Goal: Information Seeking & Learning: Get advice/opinions

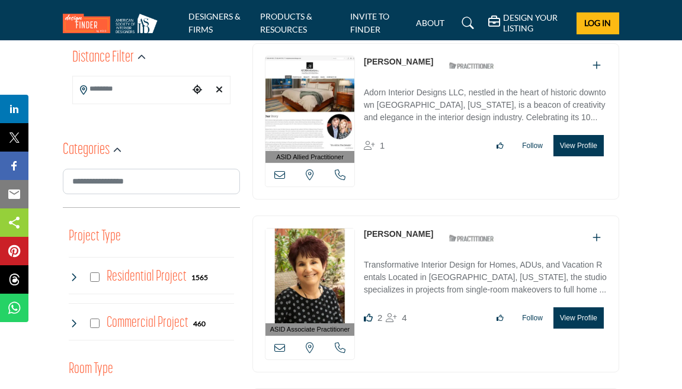
scroll to position [340, 0]
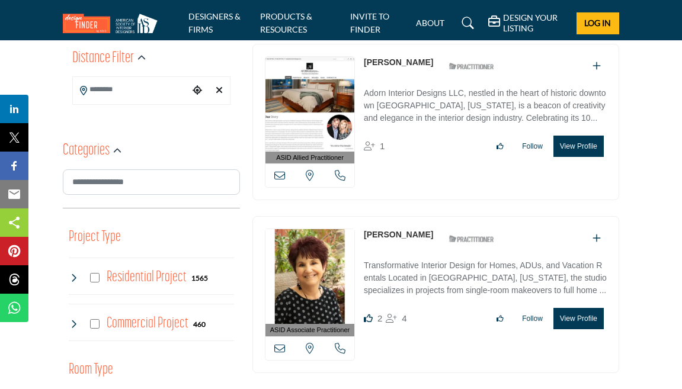
click at [132, 77] on div at bounding box center [151, 90] width 158 height 28
click at [126, 87] on input "Search Location" at bounding box center [131, 89] width 117 height 23
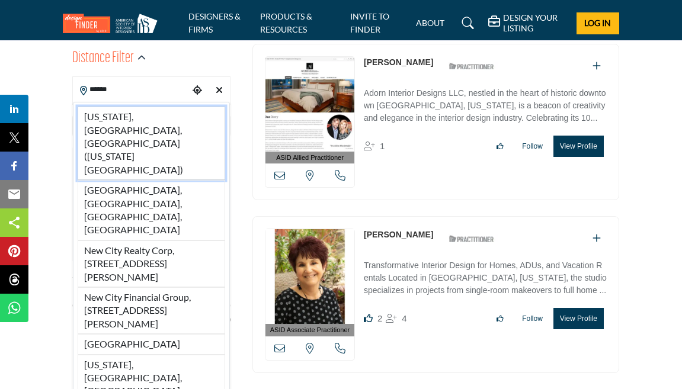
click at [171, 126] on li "New York, NY, USA (New York County)" at bounding box center [152, 143] width 148 height 73
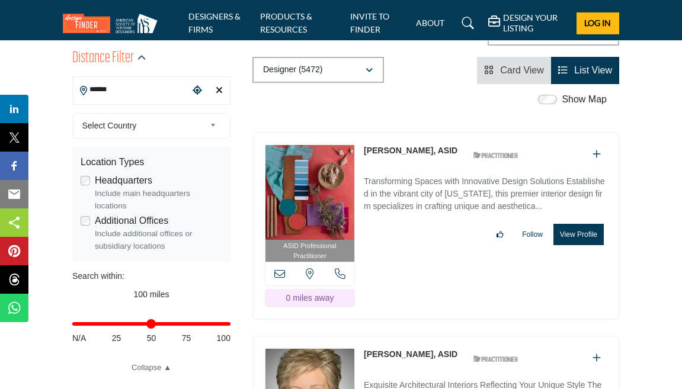
type input "**********"
type input "***"
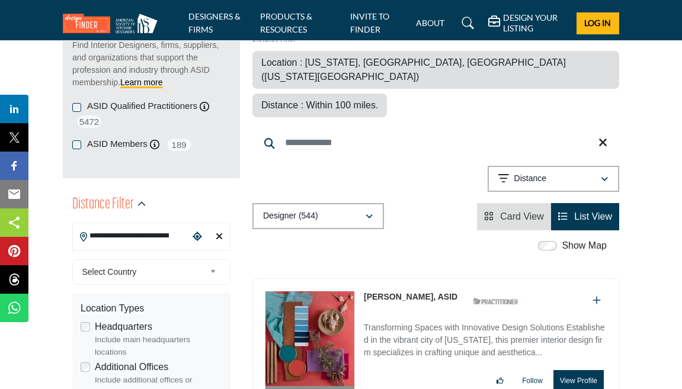
scroll to position [322, 0]
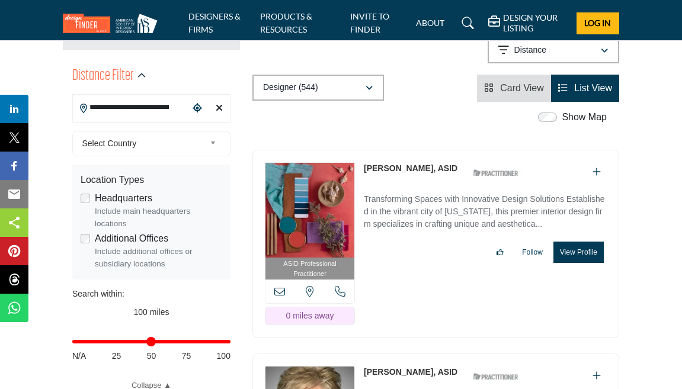
click at [126, 149] on span "Select Country" at bounding box center [143, 143] width 123 height 14
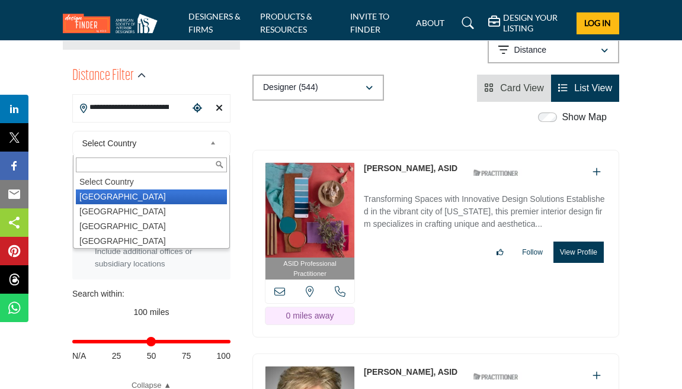
click at [139, 194] on li "[GEOGRAPHIC_DATA]" at bounding box center [151, 197] width 151 height 15
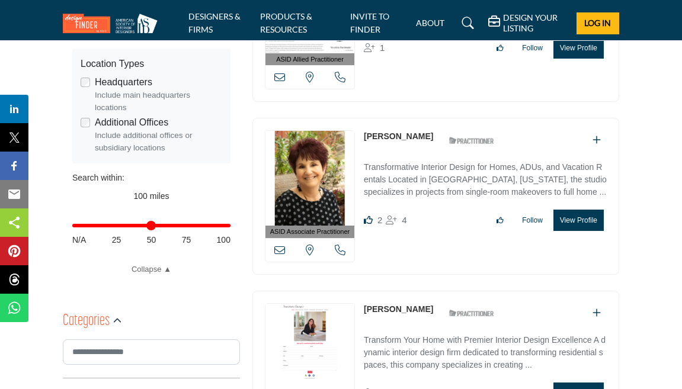
scroll to position [447, 0]
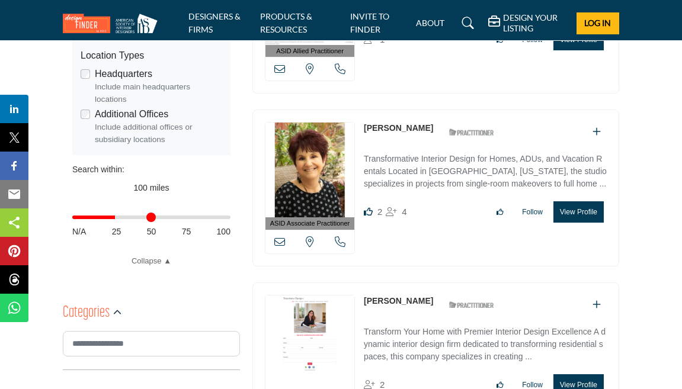
drag, startPoint x: 225, startPoint y: 216, endPoint x: 116, endPoint y: 237, distance: 110.4
click at [116, 219] on input "Distance in miles" at bounding box center [151, 217] width 158 height 2
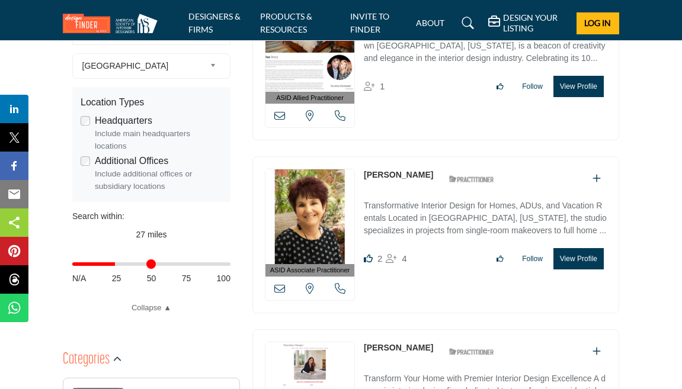
scroll to position [418, 0]
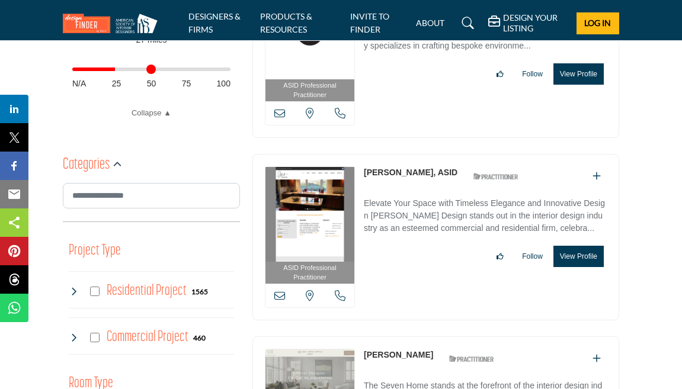
scroll to position [641, 0]
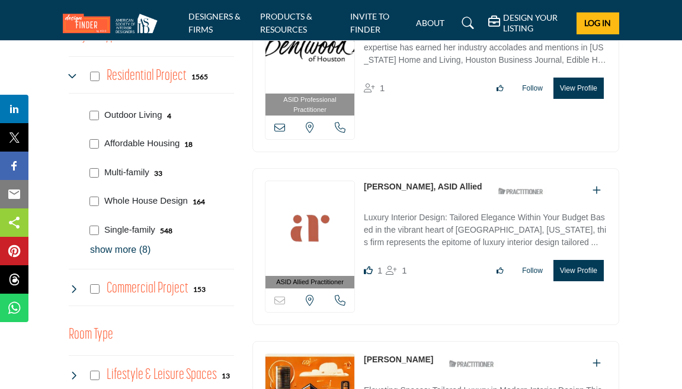
scroll to position [809, 0]
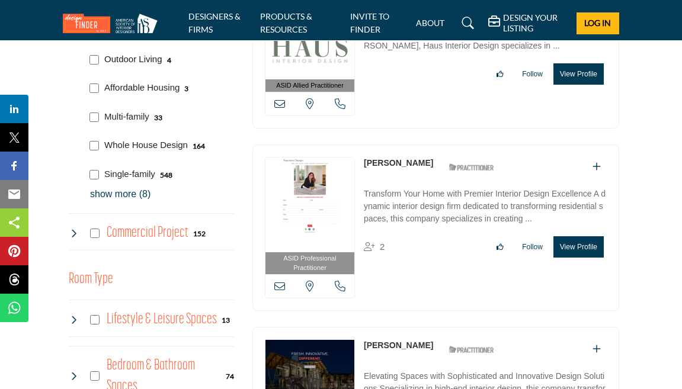
scroll to position [812, 0]
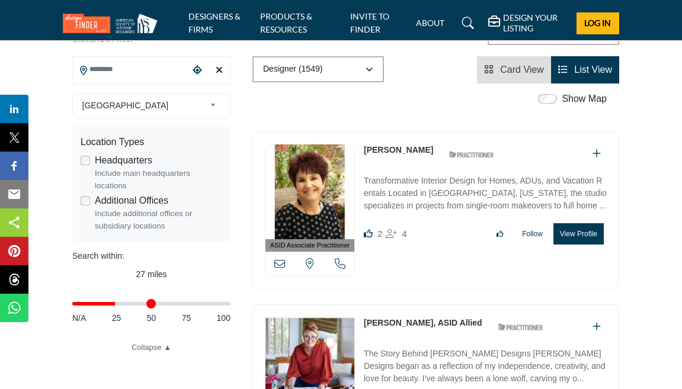
scroll to position [421, 0]
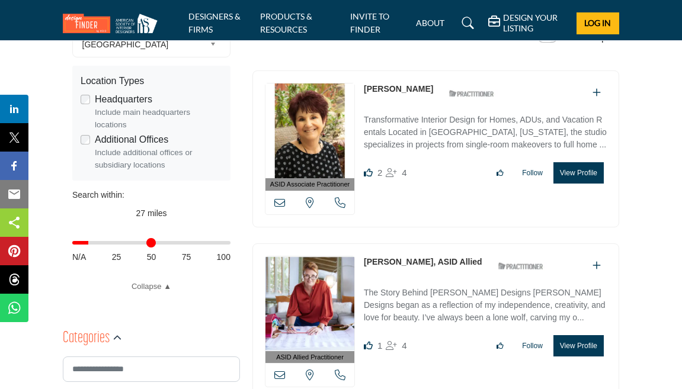
drag, startPoint x: 117, startPoint y: 246, endPoint x: 91, endPoint y: 245, distance: 26.1
type input "**"
click at [91, 244] on input "Distance in miles" at bounding box center [151, 243] width 158 height 2
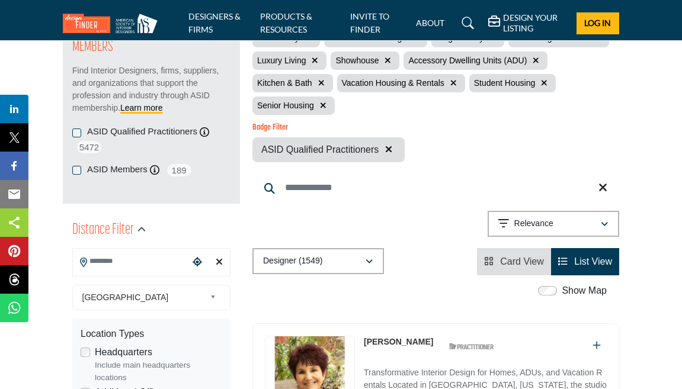
scroll to position [184, 0]
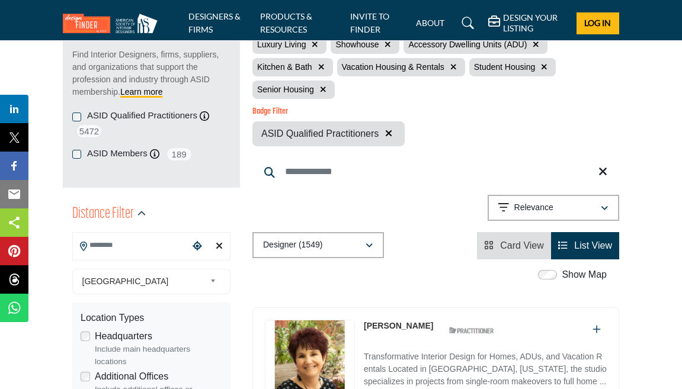
click at [108, 249] on input "Search Location" at bounding box center [131, 245] width 117 height 23
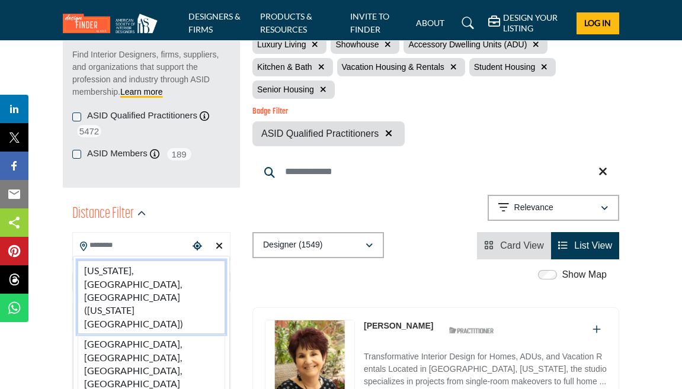
click at [133, 278] on li "New York, NY, USA (New York County)" at bounding box center [152, 297] width 148 height 73
type input "**********"
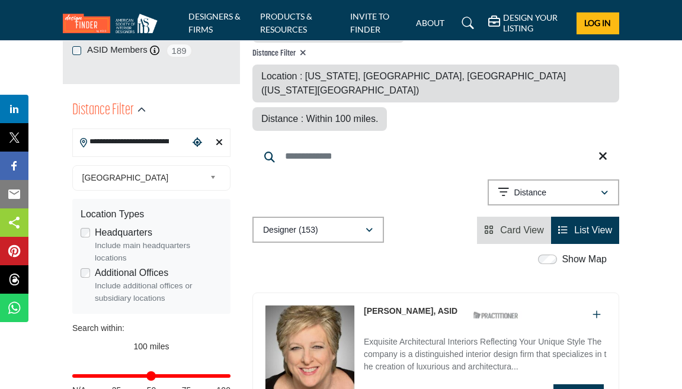
scroll to position [330, 0]
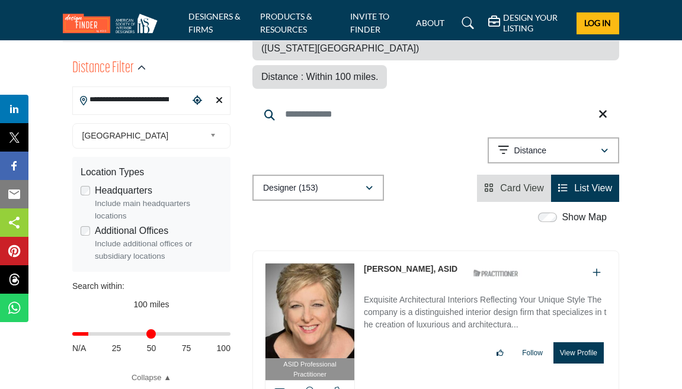
drag, startPoint x: 223, startPoint y: 335, endPoint x: 91, endPoint y: 338, distance: 132.2
type input "**"
click at [91, 335] on input "Distance in miles" at bounding box center [151, 334] width 158 height 2
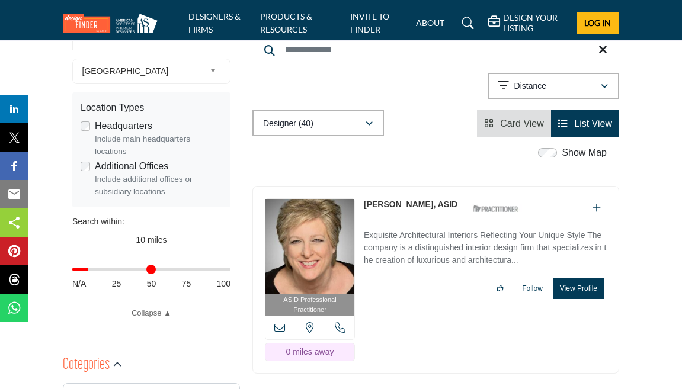
scroll to position [421, 0]
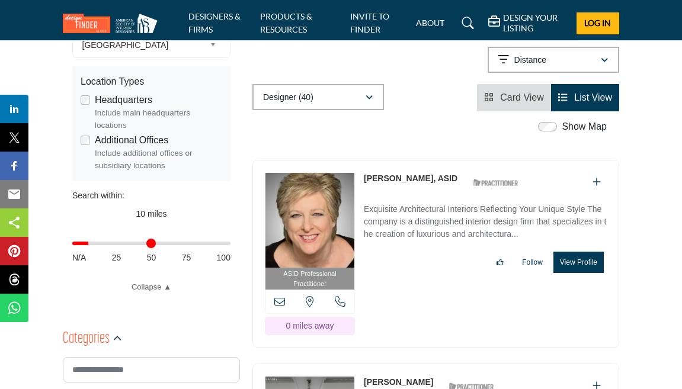
click at [280, 296] on icon at bounding box center [279, 301] width 11 height 11
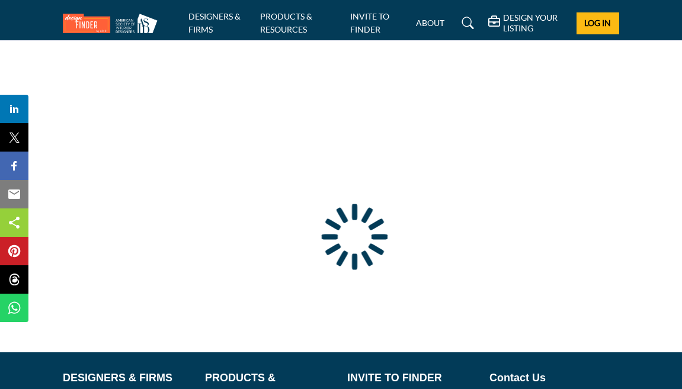
type input "**********"
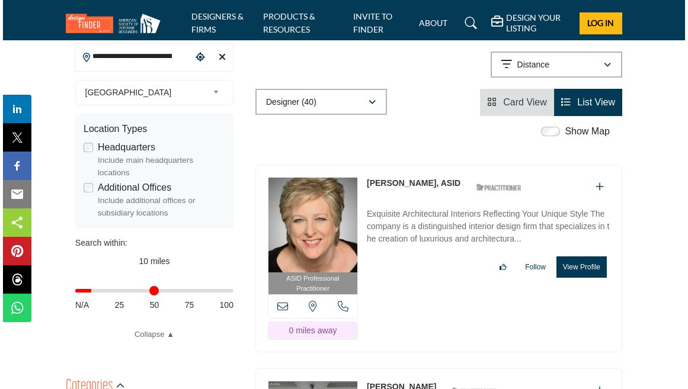
scroll to position [458, 0]
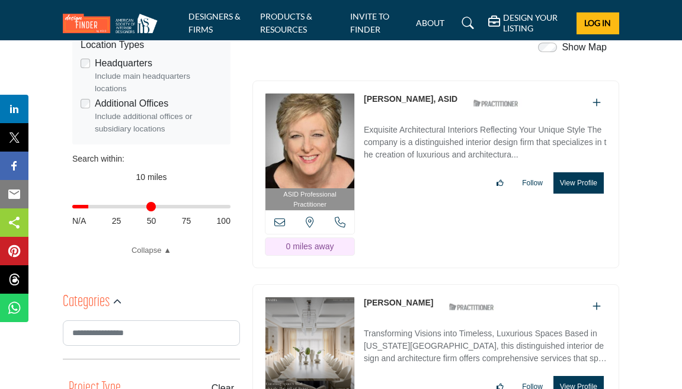
click at [579, 194] on button "View Profile" at bounding box center [579, 182] width 50 height 21
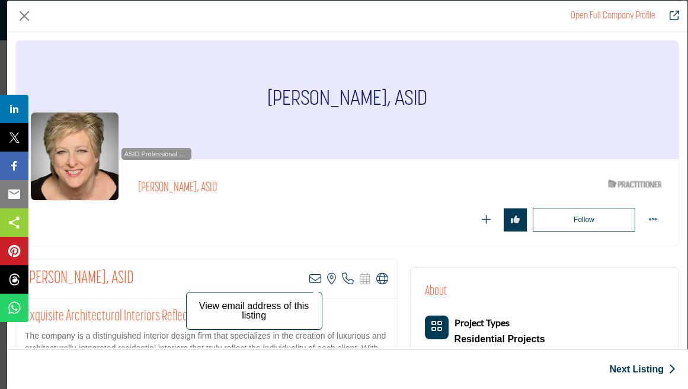
click at [312, 280] on icon "Company Data Modal" at bounding box center [315, 279] width 12 height 12
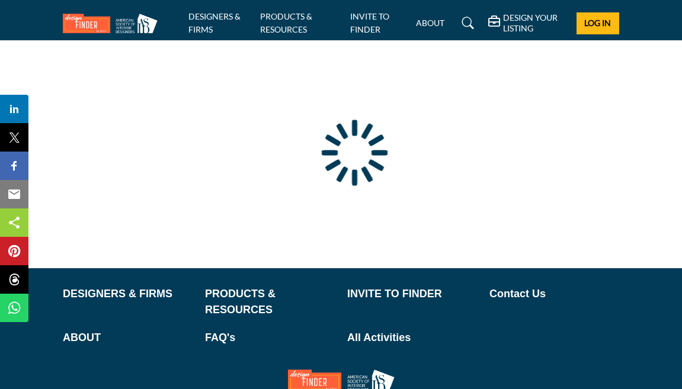
type input "**********"
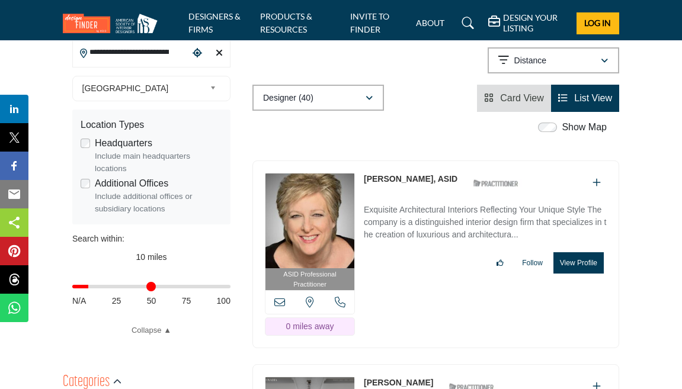
scroll to position [382, 0]
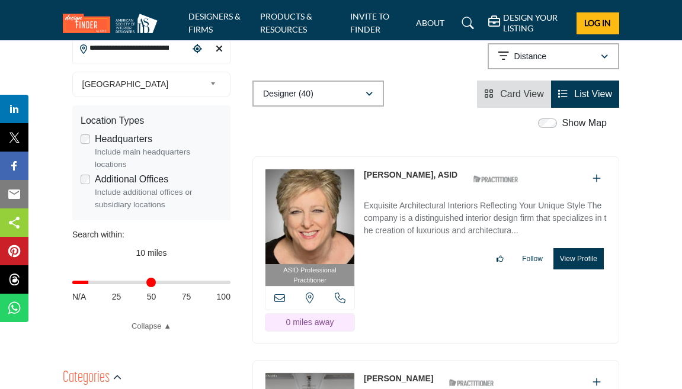
drag, startPoint x: 455, startPoint y: 201, endPoint x: 361, endPoint y: 204, distance: 93.7
click at [361, 204] on div "ASID Professional Practitioner ASID Professional Practitioners have successfull…" at bounding box center [435, 250] width 367 height 188
copy link "[PERSON_NAME], ASID"
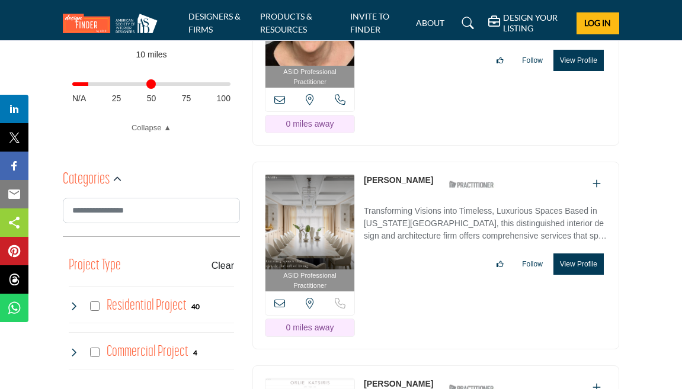
scroll to position [634, 0]
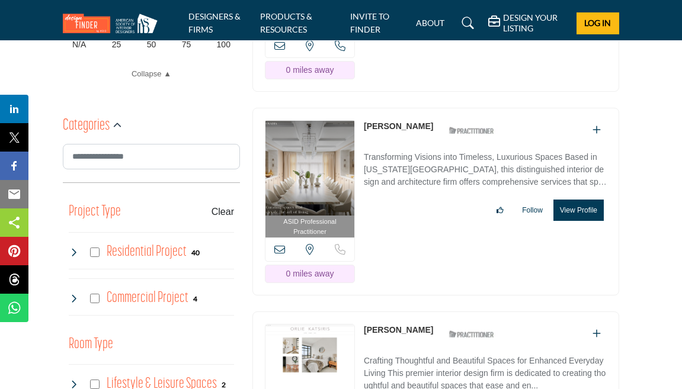
click at [279, 255] on icon at bounding box center [279, 249] width 11 height 11
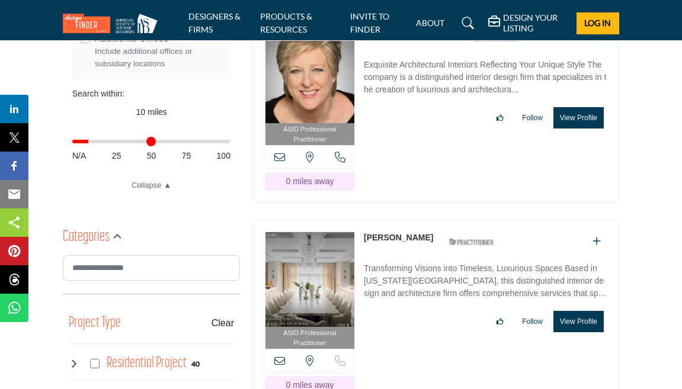
scroll to position [628, 0]
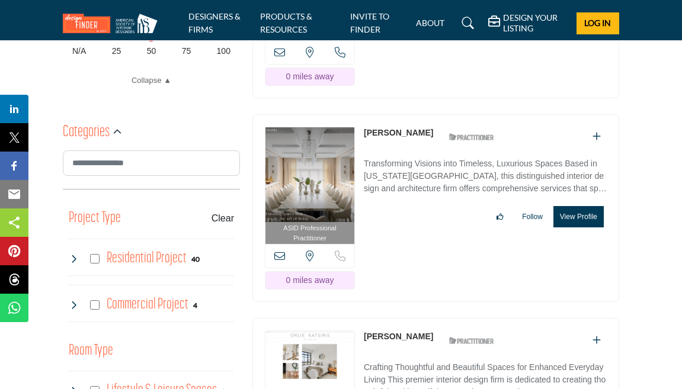
drag, startPoint x: 415, startPoint y: 164, endPoint x: 363, endPoint y: 162, distance: 51.6
click at [364, 148] on div "Jack Ovadia ASID Qualified Practitioner who validates work and experience to ho…" at bounding box center [432, 137] width 137 height 21
copy link "[PERSON_NAME]"
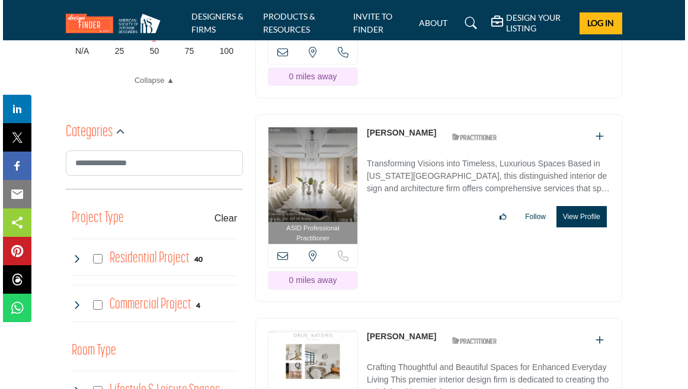
scroll to position [819, 0]
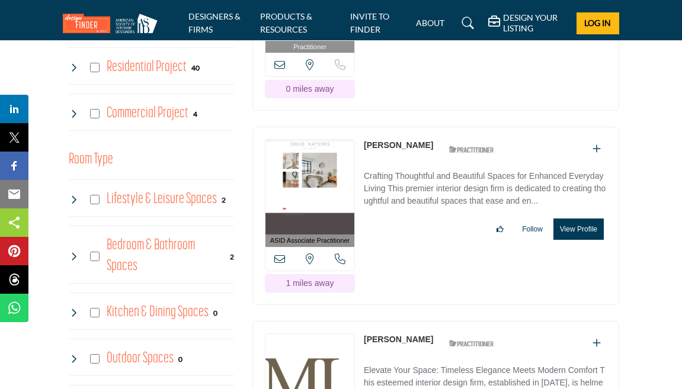
drag, startPoint x: 452, startPoint y: 171, endPoint x: 364, endPoint y: 172, distance: 88.3
click at [364, 160] on div "Melinda Orlie-Katsiris ASID Qualified Practitioner who validates work and exper…" at bounding box center [432, 149] width 137 height 21
copy link "[PERSON_NAME]"
click at [572, 240] on button "View Profile" at bounding box center [579, 229] width 50 height 21
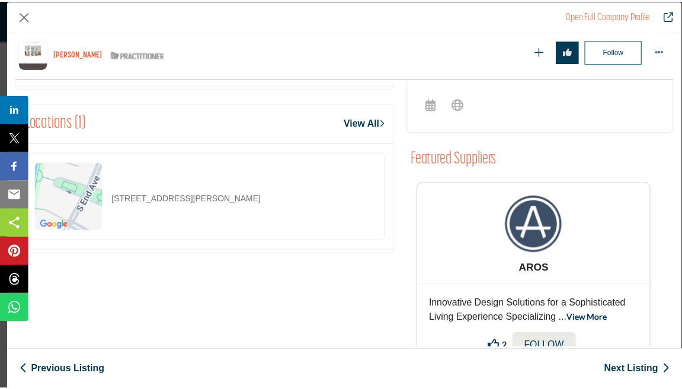
scroll to position [0, 0]
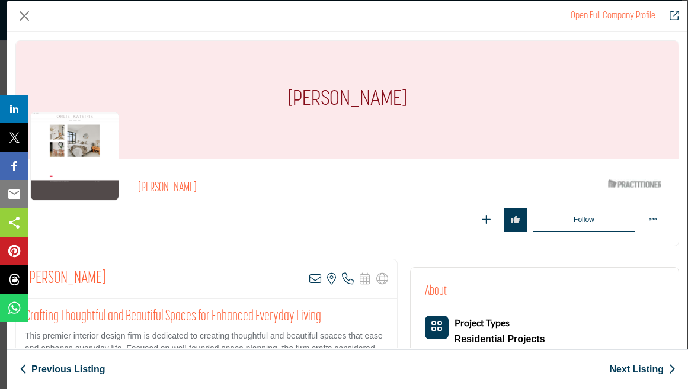
drag, startPoint x: 426, startPoint y: 104, endPoint x: 254, endPoint y: 98, distance: 172.5
click at [254, 98] on div "[PERSON_NAME]" at bounding box center [347, 100] width 663 height 119
copy h1 "[PERSON_NAME]"
click at [27, 17] on button "Close" at bounding box center [24, 16] width 18 height 18
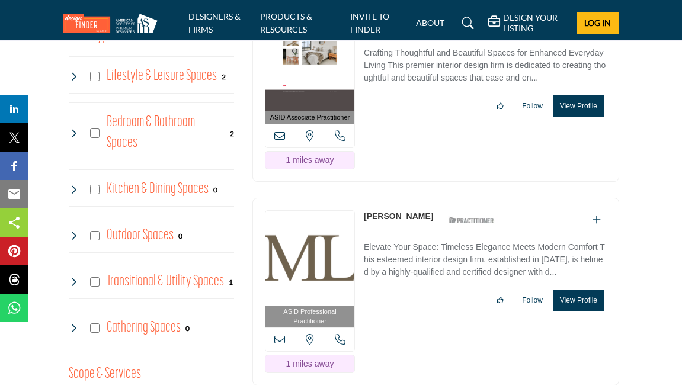
scroll to position [1030, 0]
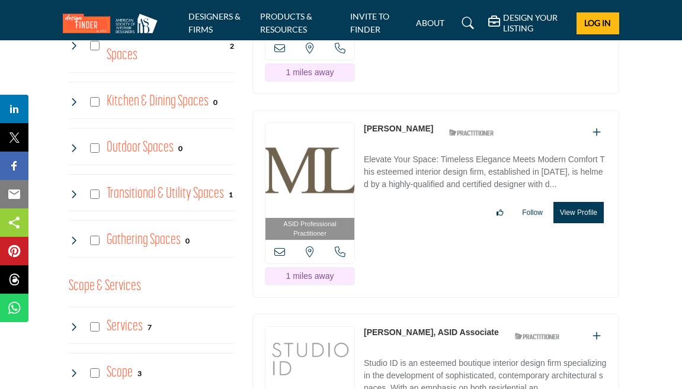
click at [404, 133] on link "[PERSON_NAME]" at bounding box center [398, 128] width 69 height 9
drag, startPoint x: 430, startPoint y: 154, endPoint x: 364, endPoint y: 155, distance: 66.4
click at [364, 143] on div "Mary-Lynn Ring ASID Qualified Practitioner who validates work and experience to…" at bounding box center [432, 133] width 137 height 21
copy div "[PERSON_NAME]"
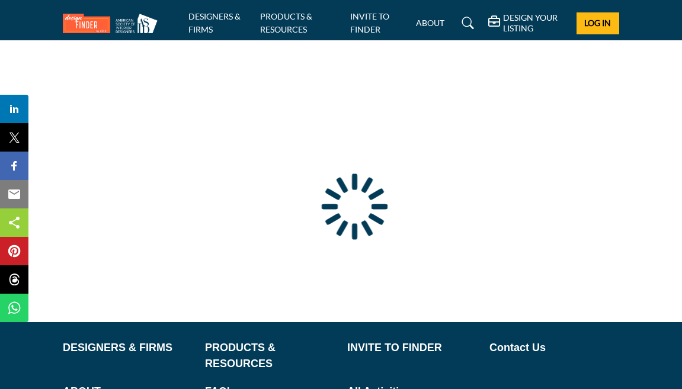
scroll to position [106, 0]
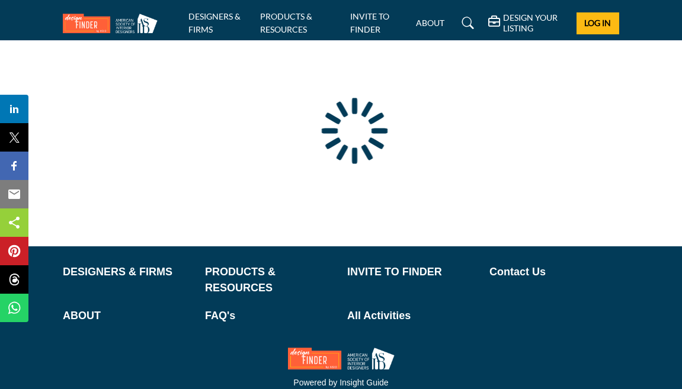
type input "**********"
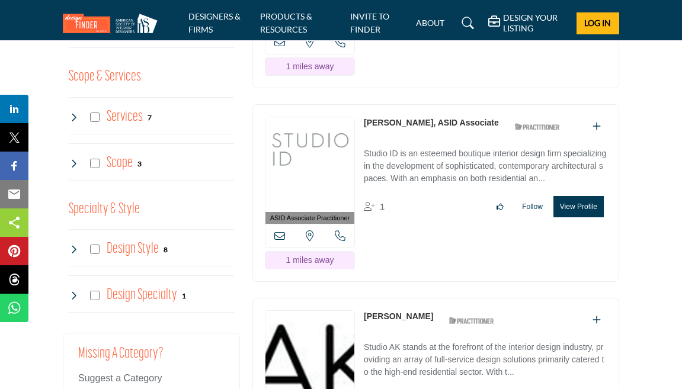
scroll to position [1243, 0]
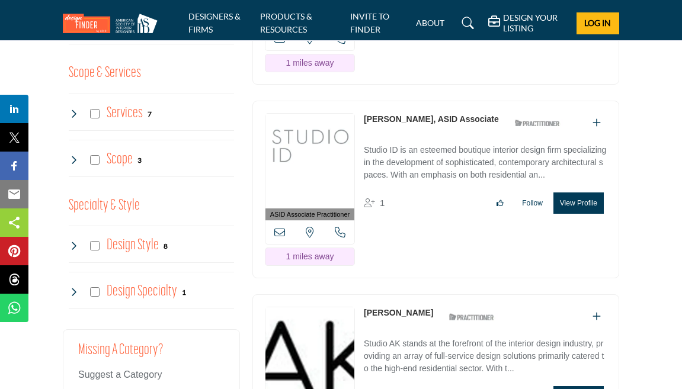
click at [402, 124] on link "[PERSON_NAME], ASID Associate" at bounding box center [431, 118] width 135 height 9
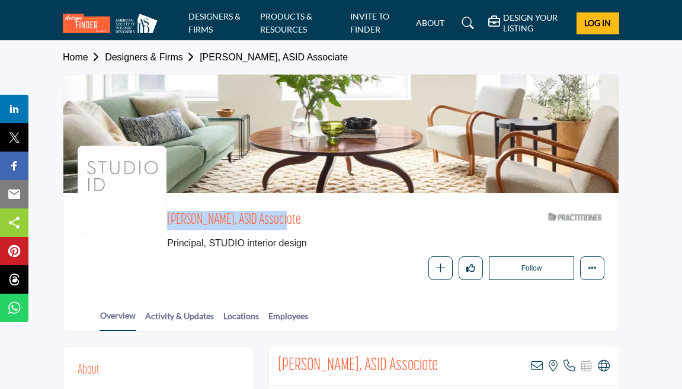
drag, startPoint x: 215, startPoint y: 220, endPoint x: 164, endPoint y: 219, distance: 51.0
click at [164, 219] on div "Christa Frey, ASID Associate Principal, STUDIO interior design ASID Qualified P…" at bounding box center [341, 243] width 527 height 73
copy div "Christa Frey"
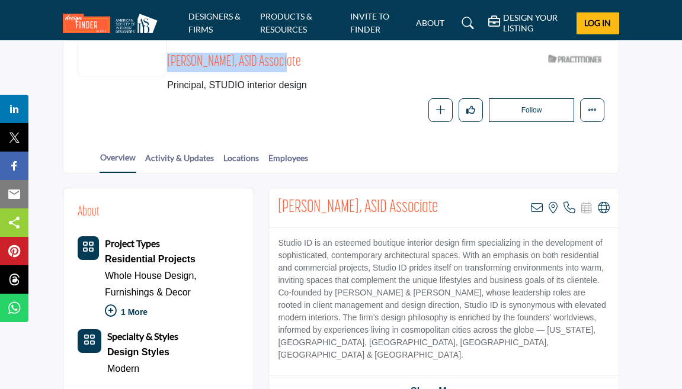
scroll to position [311, 0]
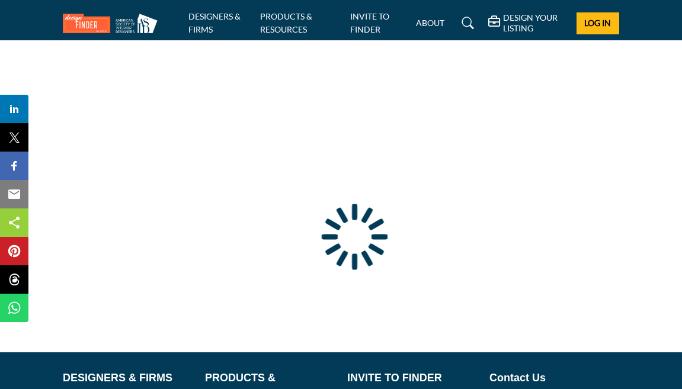
type input "**********"
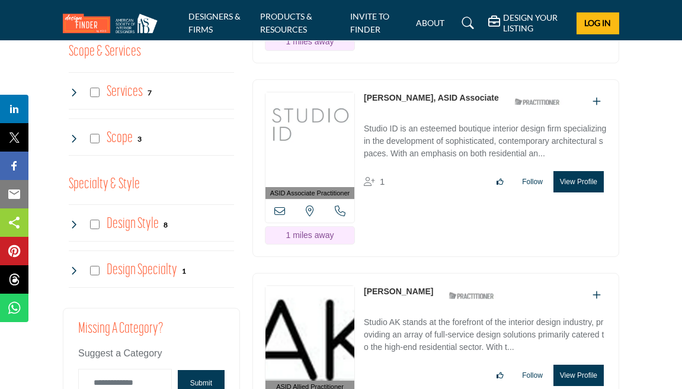
scroll to position [1409, 0]
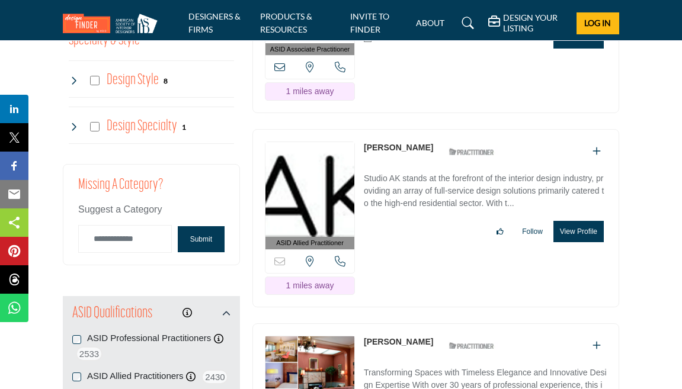
click at [401, 152] on link "[PERSON_NAME]" at bounding box center [398, 147] width 69 height 9
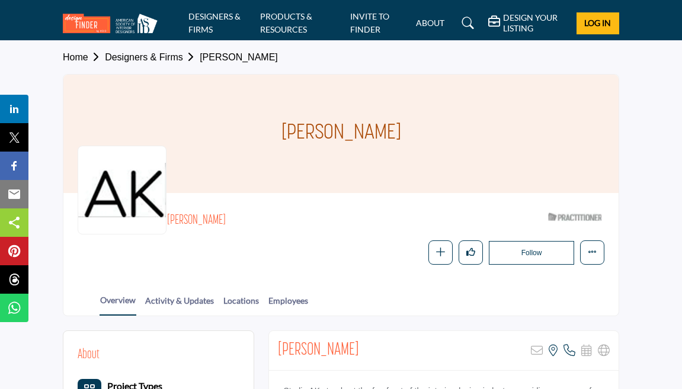
click at [369, 135] on h1 "[PERSON_NAME]" at bounding box center [342, 134] width 120 height 119
copy div "[PERSON_NAME]"
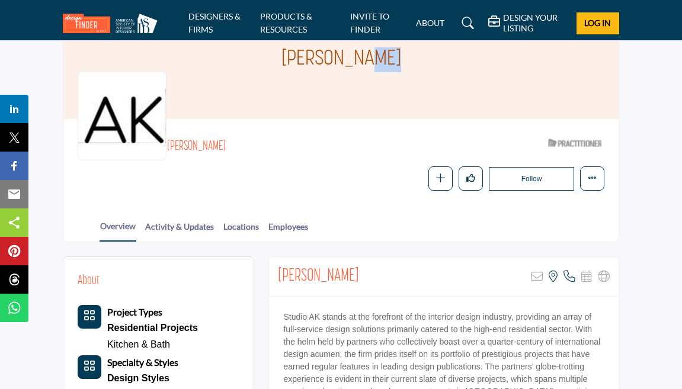
scroll to position [21, 0]
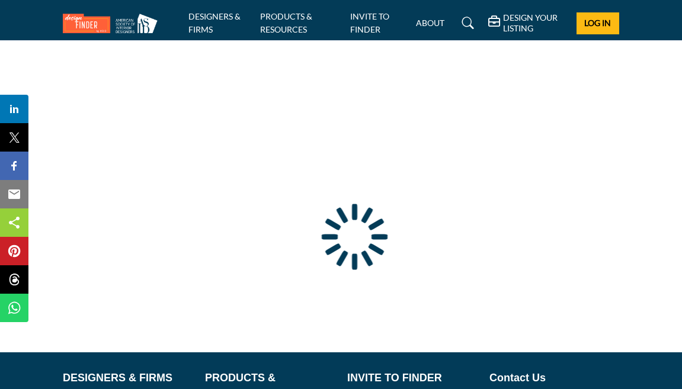
type input "**********"
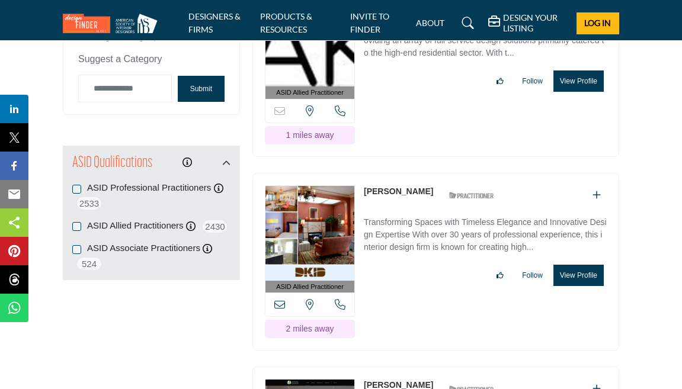
scroll to position [1616, 0]
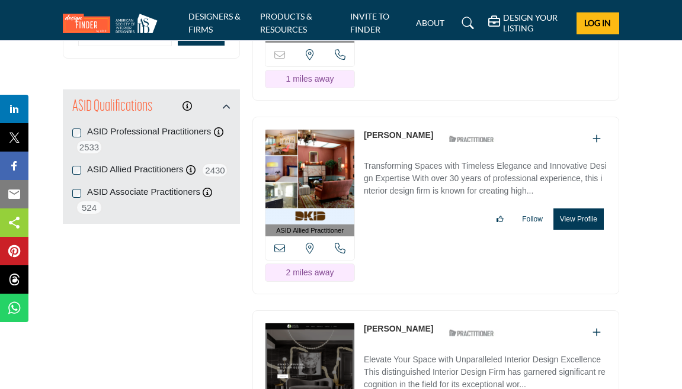
drag, startPoint x: 419, startPoint y: 159, endPoint x: 362, endPoint y: 156, distance: 57.6
click at [362, 156] on div "ASID Allied Practitioner ASID Allied Practitioners have successfully completed …" at bounding box center [435, 206] width 367 height 178
copy link "[PERSON_NAME]"
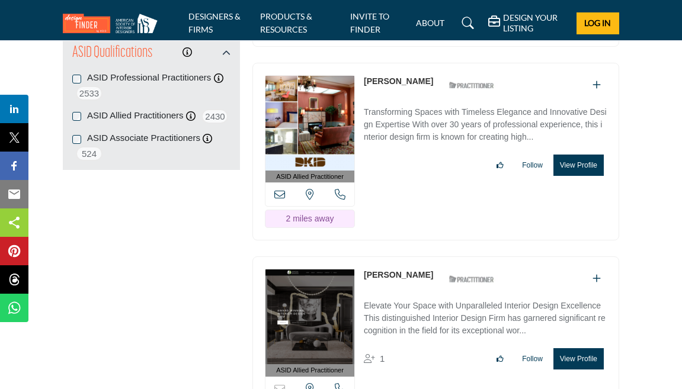
scroll to position [1739, 0]
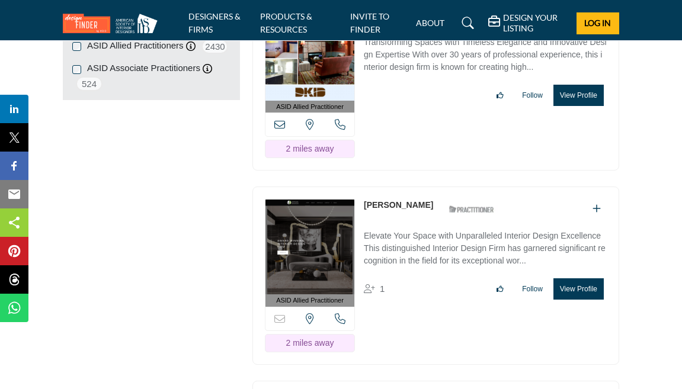
drag, startPoint x: 427, startPoint y: 226, endPoint x: 364, endPoint y: 228, distance: 62.8
click at [364, 220] on div "Vanessa Deleon ASID Qualified Practitioner who validates work and experience to…" at bounding box center [432, 209] width 137 height 21
copy link "[PERSON_NAME]"
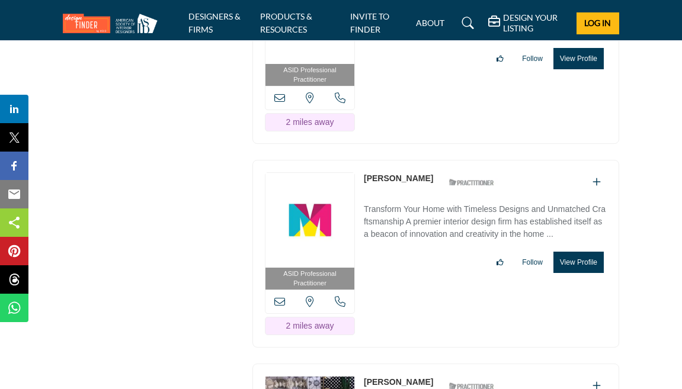
scroll to position [2215, 0]
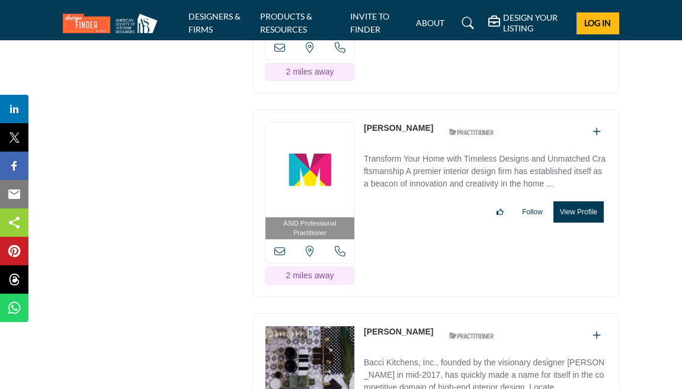
drag, startPoint x: 434, startPoint y: 151, endPoint x: 366, endPoint y: 151, distance: 68.2
click at [366, 143] on div "John Buscarello ASID Qualified Practitioner who validates work and experience t…" at bounding box center [432, 132] width 137 height 21
copy div "ohn Buscarello"
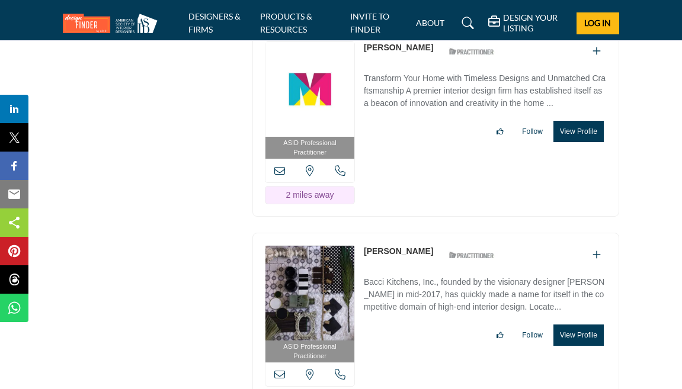
scroll to position [2349, 0]
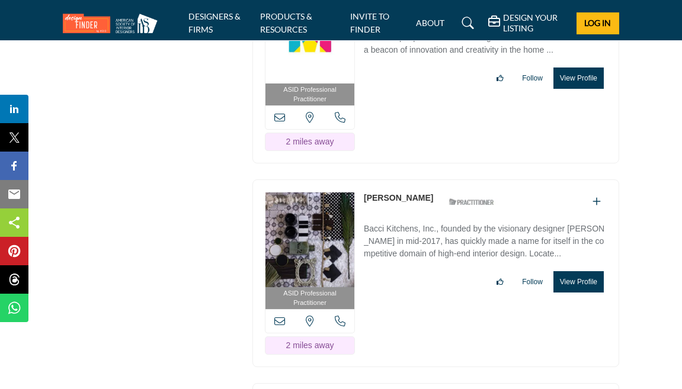
drag, startPoint x: 420, startPoint y: 218, endPoint x: 364, endPoint y: 223, distance: 55.4
click at [364, 213] on div "Tatiana Bacci ASID Qualified Practitioner who validates work and experience to …" at bounding box center [432, 202] width 137 height 21
copy link "[PERSON_NAME]"
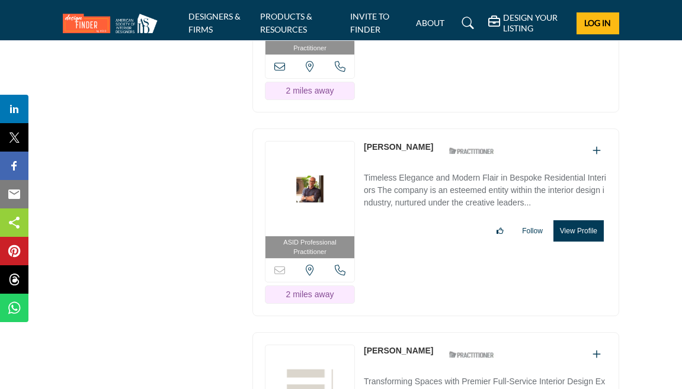
drag, startPoint x: 425, startPoint y: 165, endPoint x: 363, endPoint y: 168, distance: 61.7
click at [364, 162] on div "Alan Tanksley ASID Qualified Practitioner who validates work and experience to …" at bounding box center [432, 151] width 137 height 21
copy div "[PERSON_NAME]"
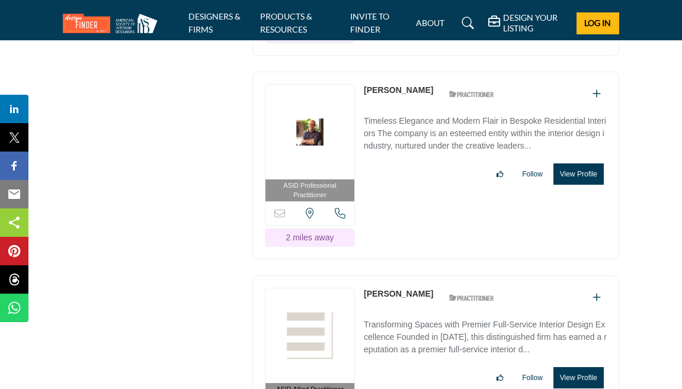
scroll to position [2716, 0]
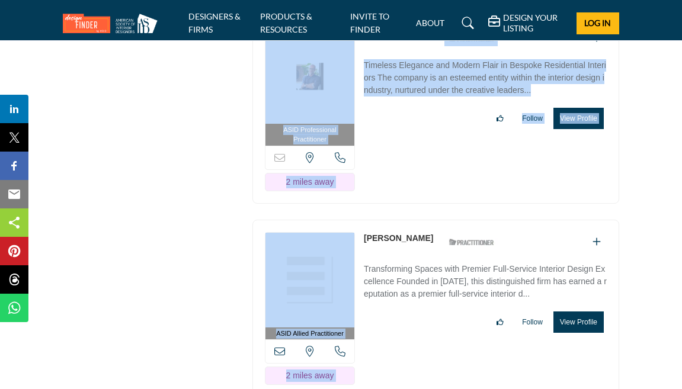
drag, startPoint x: 424, startPoint y: 258, endPoint x: 366, endPoint y: 258, distance: 58.7
drag, startPoint x: 430, startPoint y: 258, endPoint x: 398, endPoint y: 258, distance: 32.0
click at [398, 253] on div "Julie Holzman ASID Qualified Practitioner who validates work and experience to …" at bounding box center [432, 242] width 137 height 21
click at [394, 243] on link "[PERSON_NAME]" at bounding box center [398, 237] width 69 height 9
click at [445, 216] on div "ASID Professional Practitioner ASID Professional Practitioners have successfull…" at bounding box center [435, 116] width 379 height 200
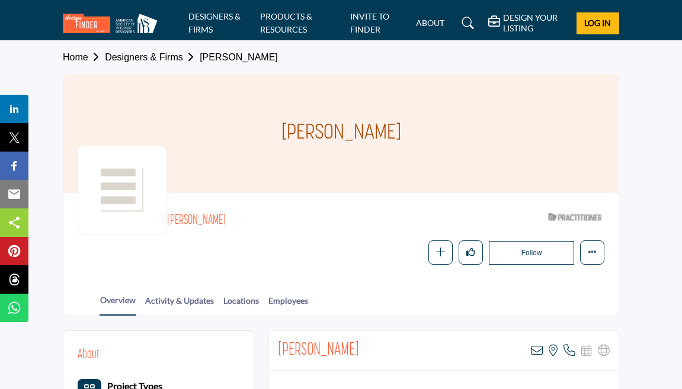
drag, startPoint x: 407, startPoint y: 135, endPoint x: 290, endPoint y: 133, distance: 116.2
click at [290, 133] on div "[PERSON_NAME]" at bounding box center [340, 134] width 555 height 119
copy h1 "[PERSON_NAME]"
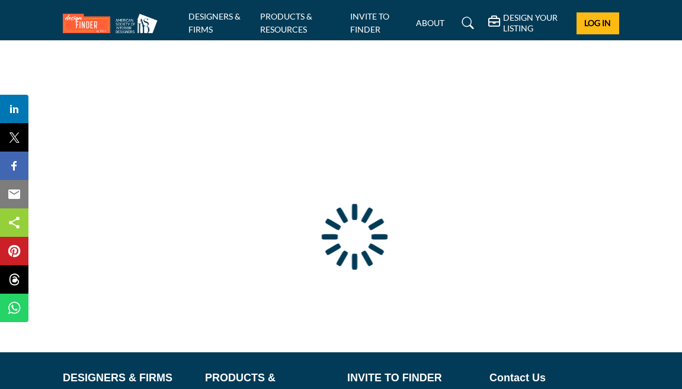
scroll to position [2, 0]
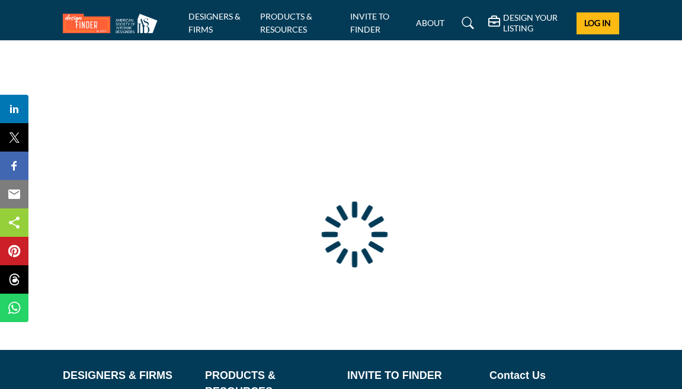
type input "**********"
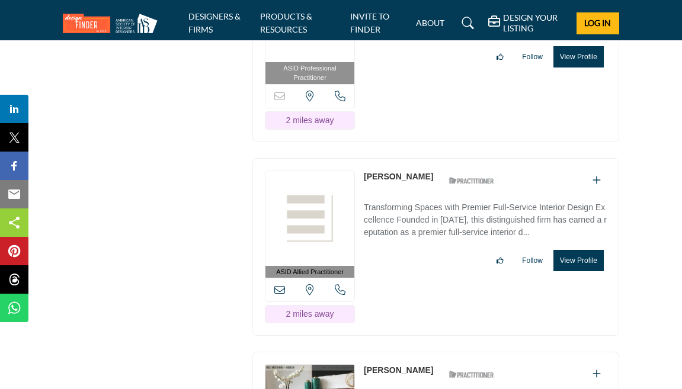
scroll to position [3057, 0]
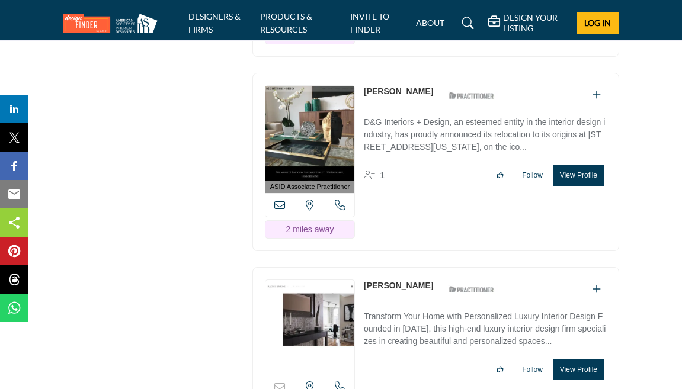
drag, startPoint x: 415, startPoint y: 110, endPoint x: 364, endPoint y: 109, distance: 51.6
click at [364, 106] on div "Brian Garcia ASID Qualified Practitioner who validates work and experience to h…" at bounding box center [432, 95] width 137 height 21
copy div "[PERSON_NAME]"
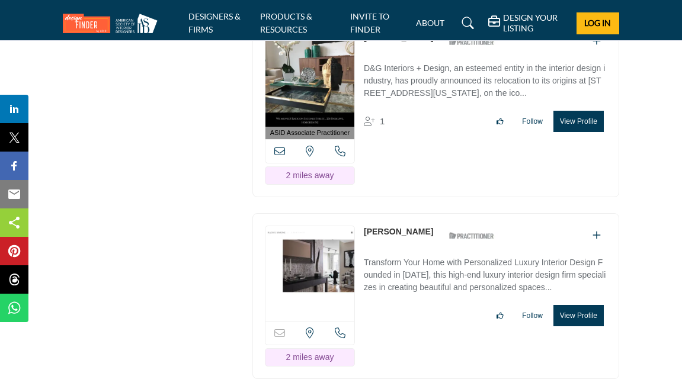
scroll to position [3140, 0]
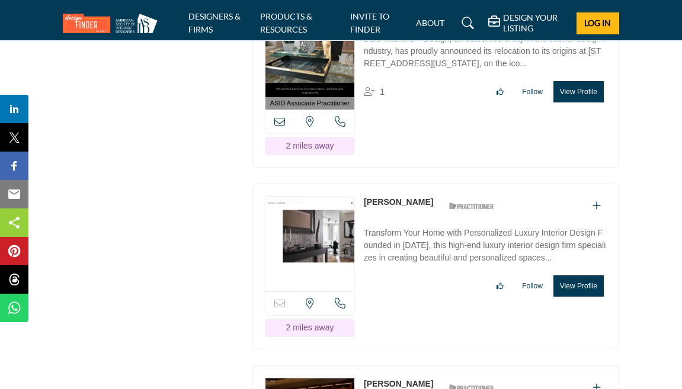
drag, startPoint x: 429, startPoint y: 223, endPoint x: 364, endPoint y: 219, distance: 65.3
click at [364, 217] on div "Rachel Simone ASID Qualified Practitioner who validates work and experience to …" at bounding box center [432, 206] width 137 height 21
copy div "[PERSON_NAME]"
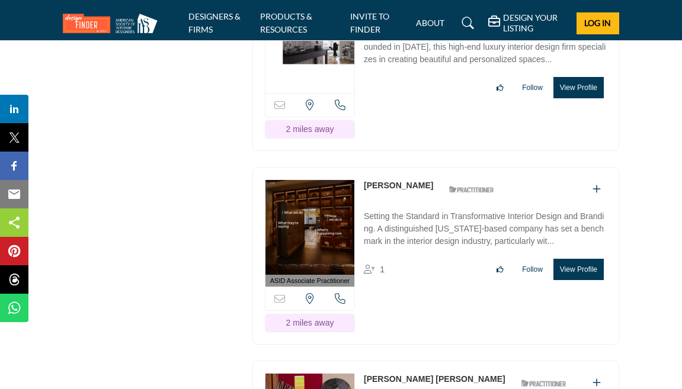
scroll to position [3369, 0]
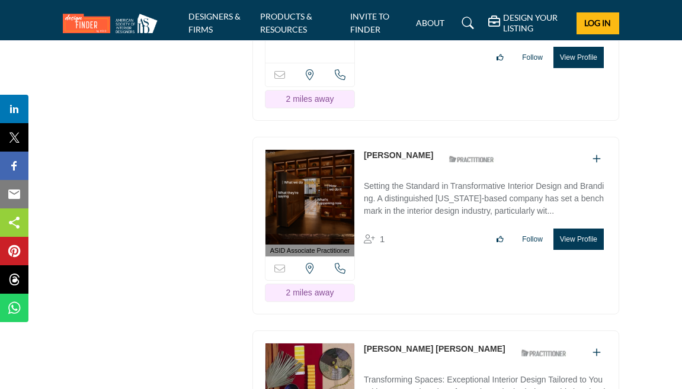
drag, startPoint x: 426, startPoint y: 174, endPoint x: 362, endPoint y: 174, distance: 64.0
click at [362, 174] on div "ASID Associate Practitioner ASID Associate Practitioners have a degree in any m…" at bounding box center [435, 226] width 367 height 178
copy link "[PERSON_NAME]"
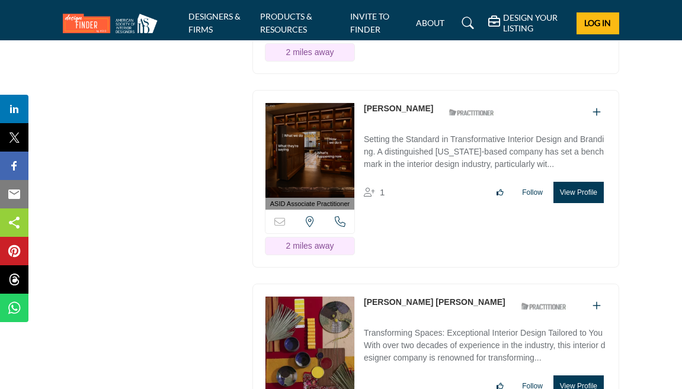
scroll to position [3467, 0]
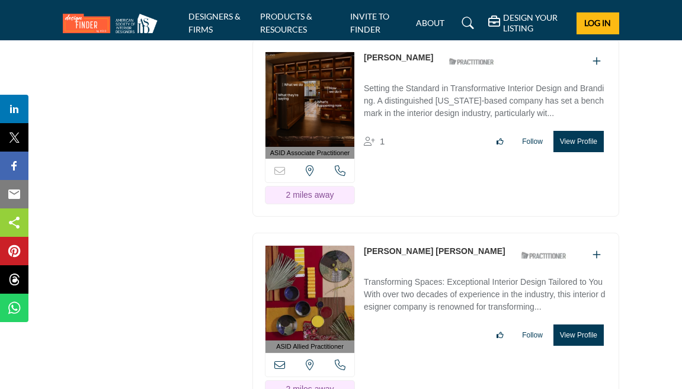
drag, startPoint x: 468, startPoint y: 266, endPoint x: 374, endPoint y: 264, distance: 94.3
click at [374, 264] on div "Gerald Jawaria Robinson ASID Qualified Practitioner who validates work and expe…" at bounding box center [468, 255] width 209 height 21
copy div "[PERSON_NAME] [PERSON_NAME]"
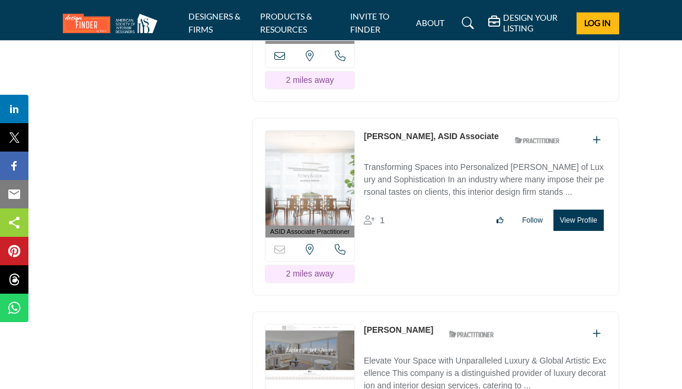
scroll to position [3892, 0]
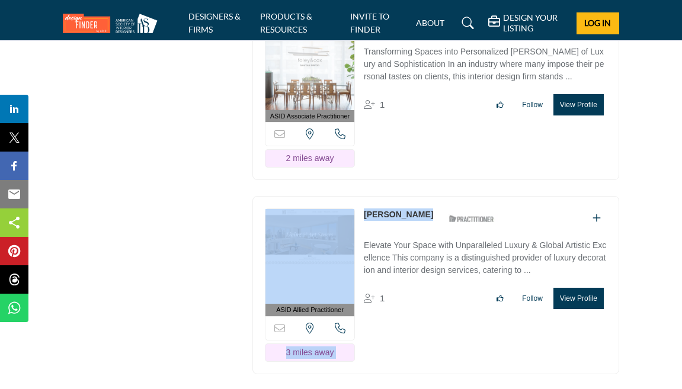
drag, startPoint x: 446, startPoint y: 235, endPoint x: 350, endPoint y: 232, distance: 96.0
click at [350, 232] on div "ASID Allied Practitioner ASID Allied Practitioners have successfully completed …" at bounding box center [435, 285] width 367 height 178
copy div "Sorry, but this listing is on a subscription plan which does not allow users to…"
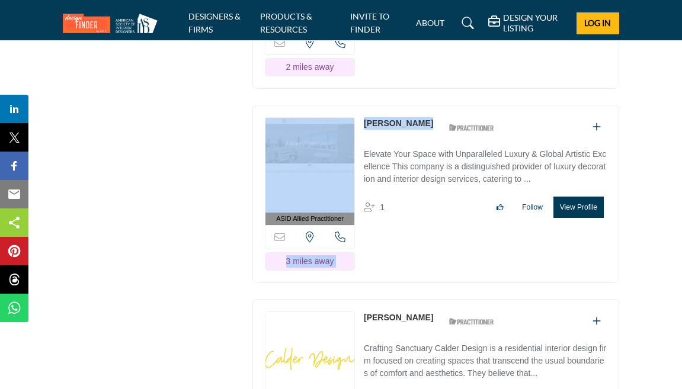
scroll to position [4081, 0]
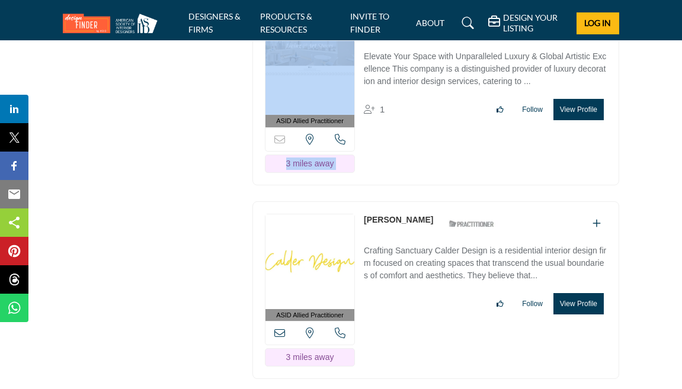
drag, startPoint x: 417, startPoint y: 238, endPoint x: 363, endPoint y: 238, distance: 53.9
click at [363, 238] on div "ASID Allied Practitioner ASID Allied Practitioners have successfully completed …" at bounding box center [435, 290] width 367 height 178
copy div "[PERSON_NAME]"
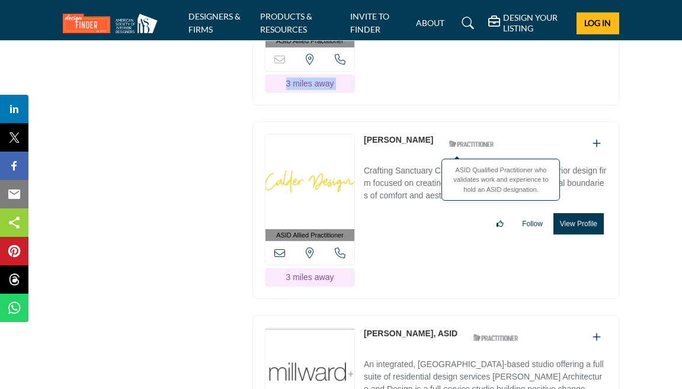
scroll to position [4224, 0]
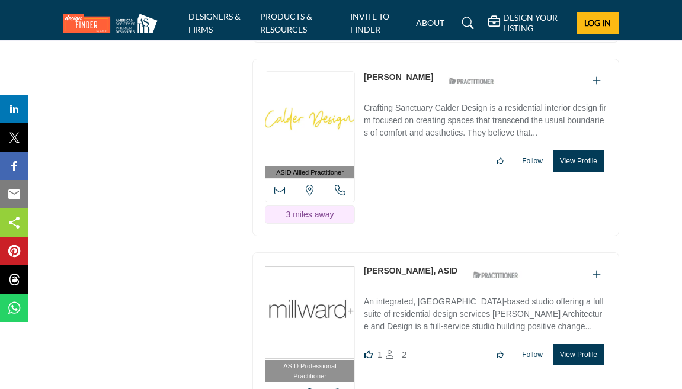
drag, startPoint x: 362, startPoint y: 284, endPoint x: 429, endPoint y: 287, distance: 67.6
click at [429, 287] on div "ASID Professional Practitioner ASID Professional Practitioners have successfull…" at bounding box center [435, 346] width 367 height 188
copy link "Heather Millward"
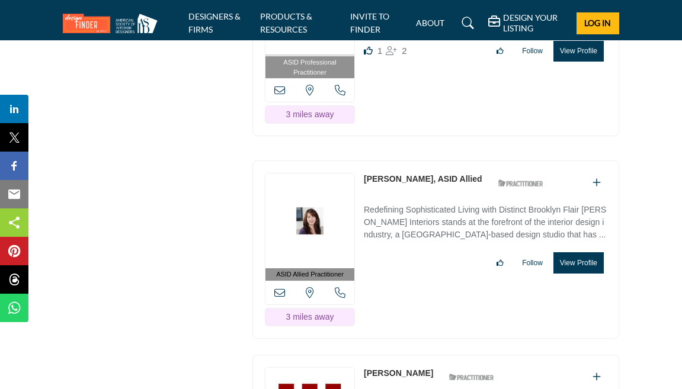
scroll to position [4442, 0]
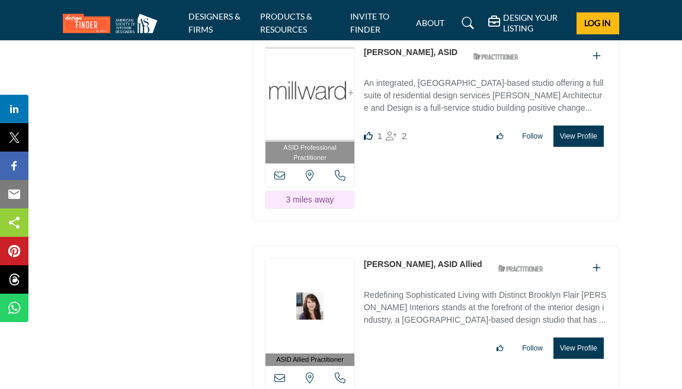
drag, startPoint x: 436, startPoint y: 279, endPoint x: 564, endPoint y: 2, distance: 304.9
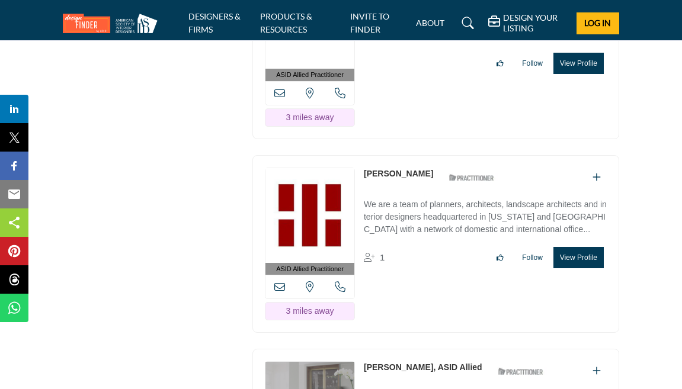
scroll to position [4947, 0]
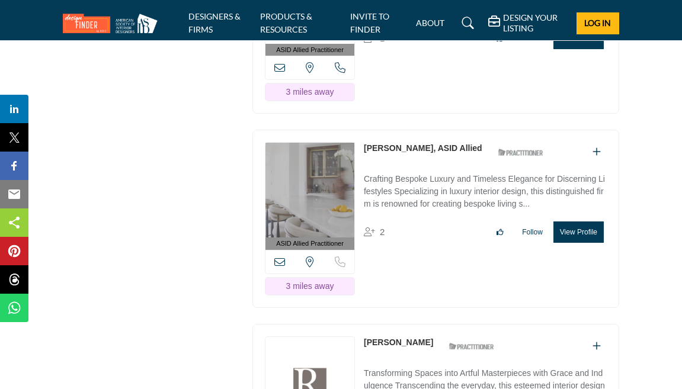
click at [385, 153] on link "[PERSON_NAME], ASID Allied" at bounding box center [423, 147] width 119 height 9
click at [395, 205] on p "Crafting Bespoke Luxury and Timeless Elegance for Discerning Lifestyles Special…" at bounding box center [485, 193] width 243 height 40
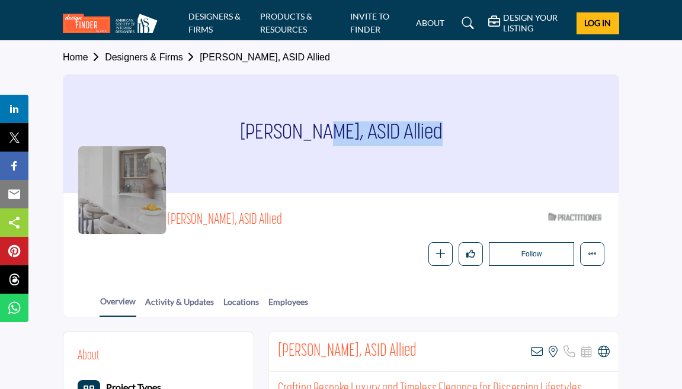
drag, startPoint x: 366, startPoint y: 133, endPoint x: 236, endPoint y: 128, distance: 129.3
click at [240, 128] on h1 "[PERSON_NAME], ASID Allied" at bounding box center [341, 134] width 203 height 119
copy h1 "Adrienne Jemison"
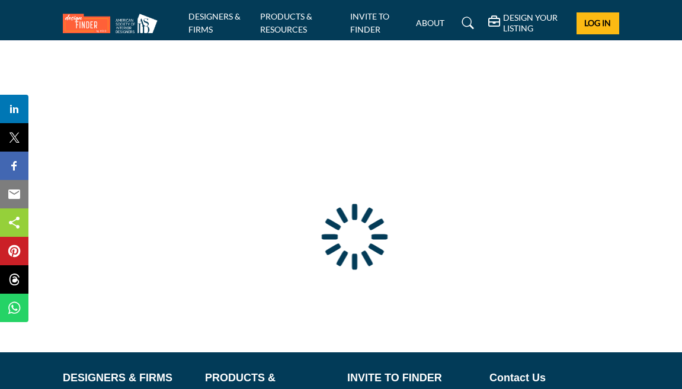
scroll to position [1, 0]
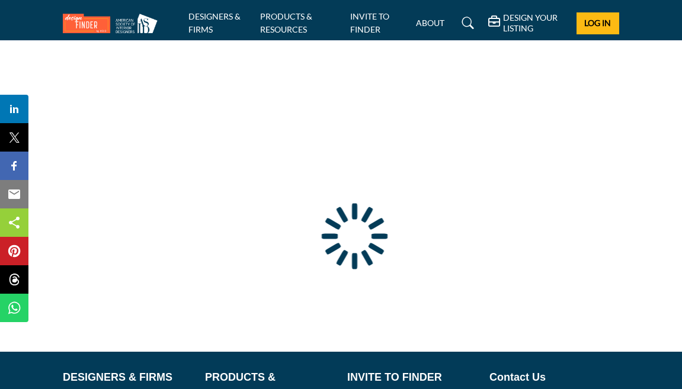
type input "**********"
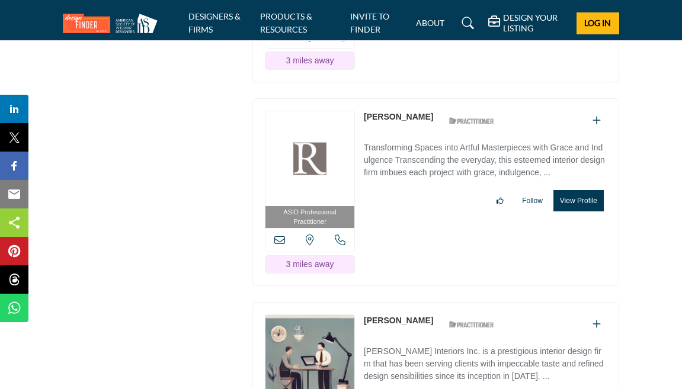
scroll to position [5192, 0]
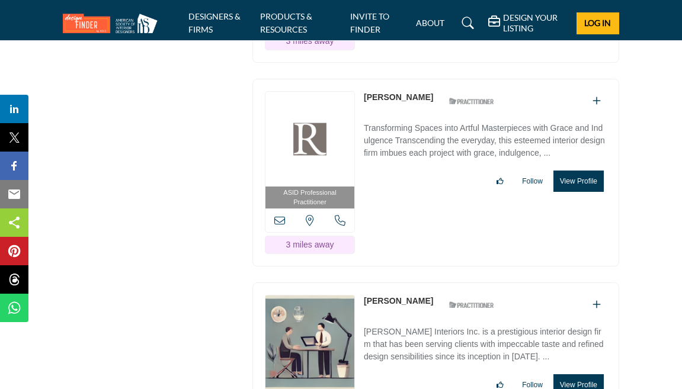
drag, startPoint x: 420, startPoint y: 110, endPoint x: 363, endPoint y: 109, distance: 57.5
click at [363, 109] on div "ASID Professional Practitioner ASID Professional Practitioners have successfull…" at bounding box center [435, 173] width 367 height 188
copy div "[PERSON_NAME]"
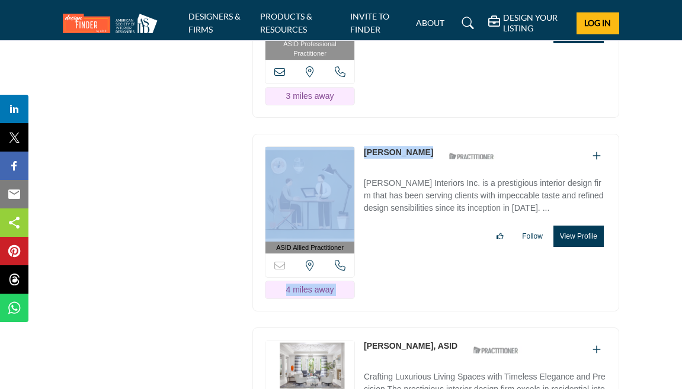
drag, startPoint x: 429, startPoint y: 164, endPoint x: 359, endPoint y: 164, distance: 70.5
click at [359, 164] on div "ASID Allied Practitioner ASID Allied Practitioners have successfully completed …" at bounding box center [435, 223] width 367 height 178
copy div "Sorry, but this listing is on a subscription plan which does not allow users to…"
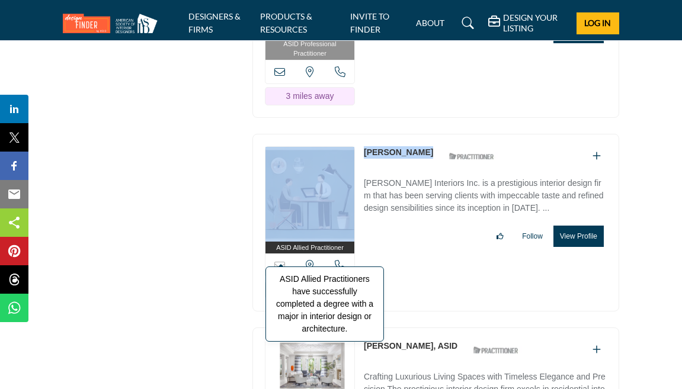
scroll to position [5473, 0]
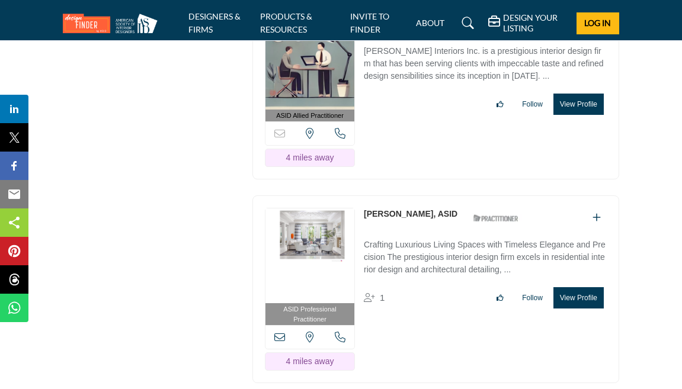
click at [442, 229] on div "[PERSON_NAME], ASID ASID Qualified Practitioner who validates work and experien…" at bounding box center [444, 218] width 161 height 21
drag, startPoint x: 361, startPoint y: 223, endPoint x: 434, endPoint y: 223, distance: 73.5
click at [434, 223] on div "ASID Professional Practitioner ASID Professional Practitioners have successfull…" at bounding box center [435, 290] width 367 height 188
copy link "[PERSON_NAME]"
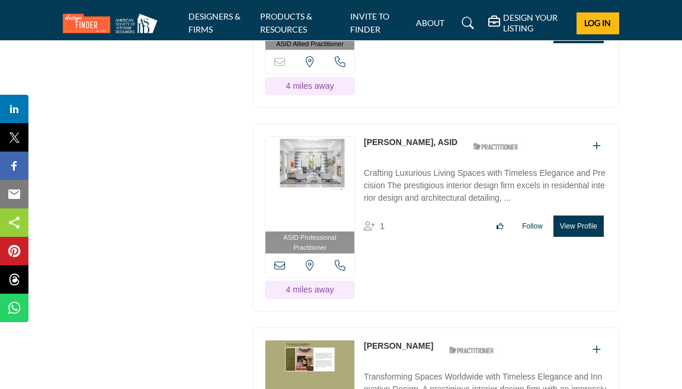
scroll to position [5631, 0]
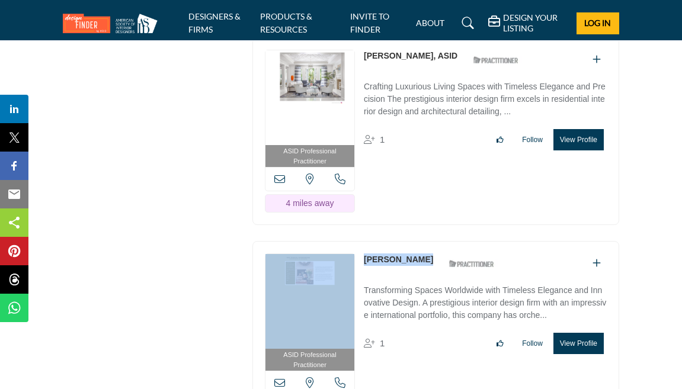
drag, startPoint x: 418, startPoint y: 269, endPoint x: 357, endPoint y: 270, distance: 61.6
click at [357, 270] on div "ASID Professional Practitioner ASID Professional Practitioners have successfull…" at bounding box center [435, 335] width 367 height 188
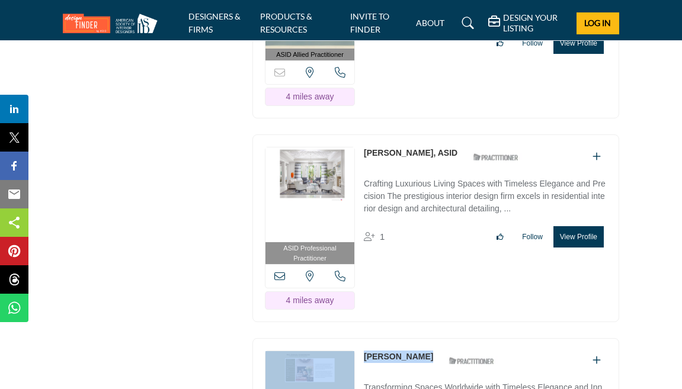
scroll to position [5532, 0]
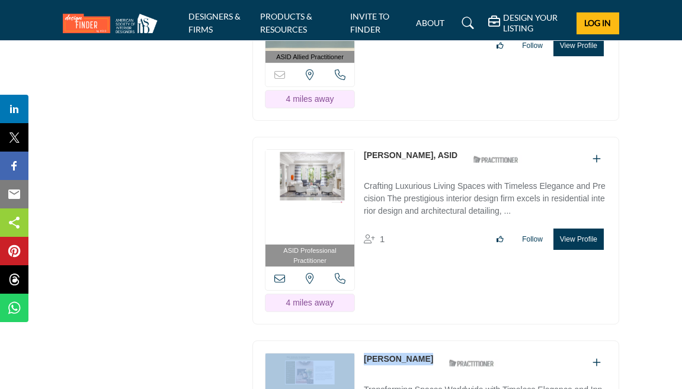
drag, startPoint x: 360, startPoint y: 167, endPoint x: 435, endPoint y: 165, distance: 75.3
click at [435, 165] on div "ASID Professional Practitioner ASID Professional Practitioners have successfull…" at bounding box center [435, 231] width 367 height 188
copy link "[PERSON_NAME]"
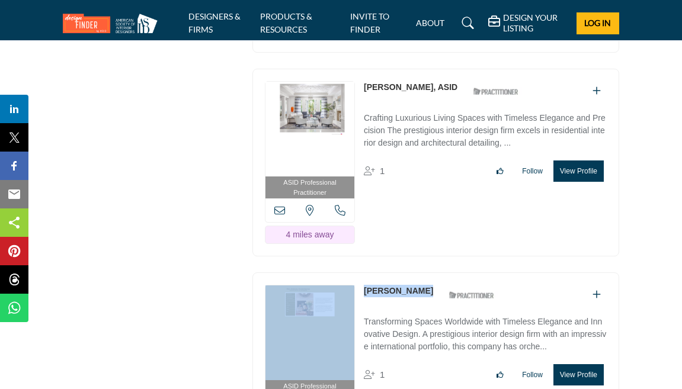
drag, startPoint x: 415, startPoint y: 300, endPoint x: 364, endPoint y: 300, distance: 51.6
click at [364, 300] on div "[PERSON_NAME] ASID Qualified Practitioner who validates work and experience to …" at bounding box center [432, 295] width 137 height 21
copy div "[PERSON_NAME]"
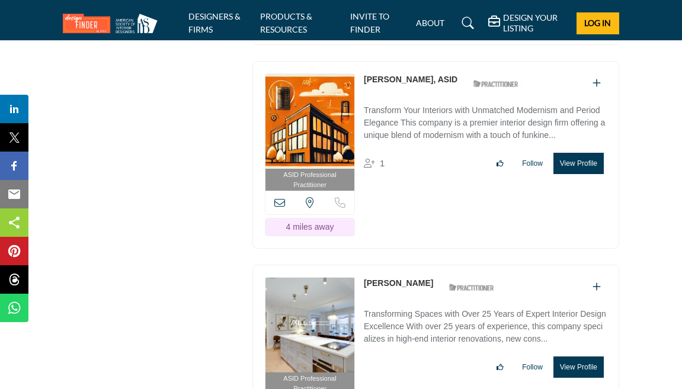
scroll to position [6015, 0]
drag, startPoint x: 362, startPoint y: 89, endPoint x: 418, endPoint y: 86, distance: 56.4
click at [418, 86] on div "ASID Professional Practitioner ASID Professional Practitioners have successfull…" at bounding box center [435, 156] width 367 height 188
copy link "[PERSON_NAME]"
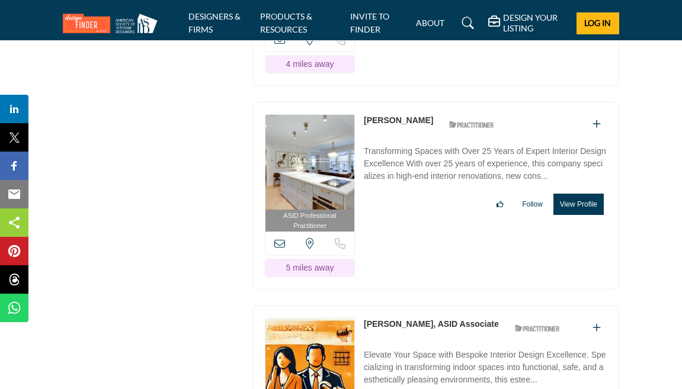
drag, startPoint x: 428, startPoint y: 130, endPoint x: 363, endPoint y: 130, distance: 65.2
click at [364, 130] on div "[PERSON_NAME] ASID Qualified Practitioner who validates work and experience to …" at bounding box center [432, 124] width 137 height 21
copy link "[PERSON_NAME]"
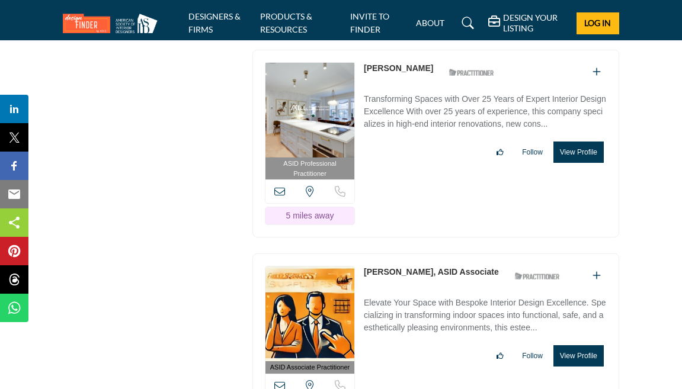
scroll to position [6271, 0]
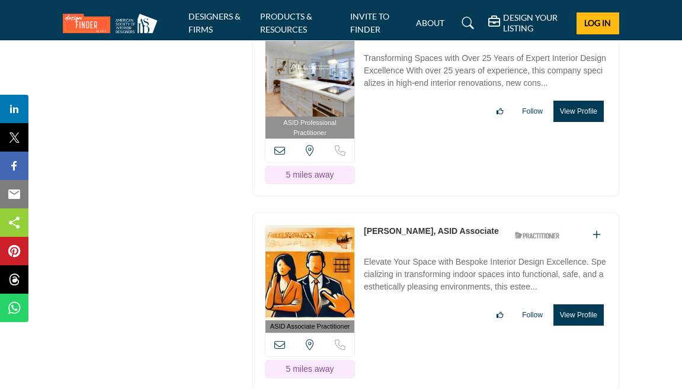
drag, startPoint x: 363, startPoint y: 238, endPoint x: 442, endPoint y: 245, distance: 79.1
click at [442, 245] on div "ASID Associate Practitioner ASID Associate Practitioners have a degree in any m…" at bounding box center [435, 302] width 367 height 178
copy link "[PERSON_NAME]"
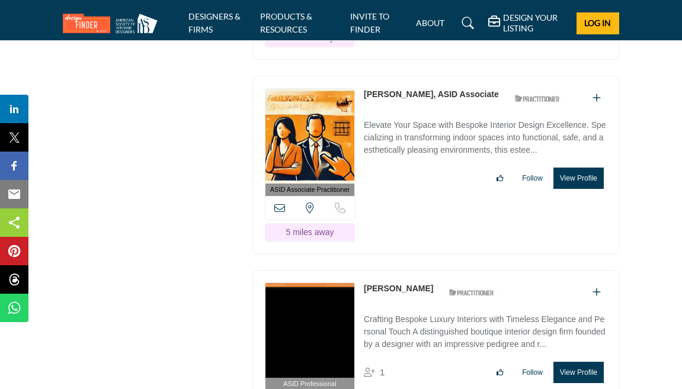
scroll to position [6528, 0]
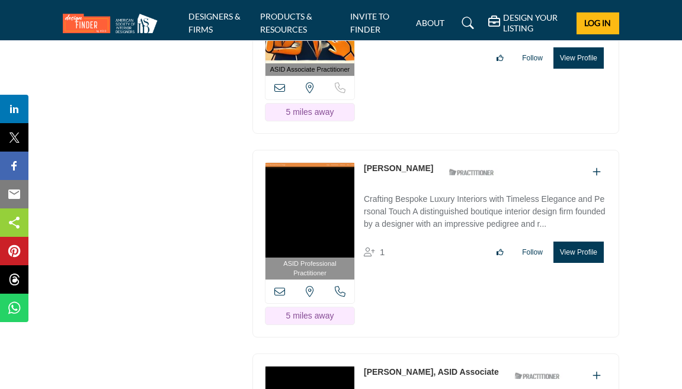
drag, startPoint x: 361, startPoint y: 175, endPoint x: 434, endPoint y: 177, distance: 72.9
click at [434, 177] on div "ASID Professional Practitioner ASID Professional Practitioners have successfull…" at bounding box center [435, 244] width 367 height 188
copy link "[PERSON_NAME]"
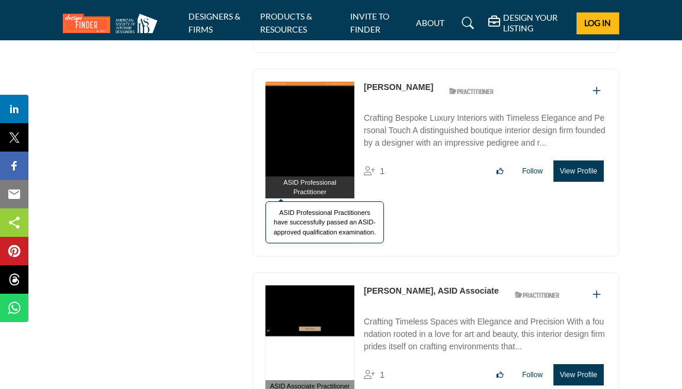
scroll to position [6635, 0]
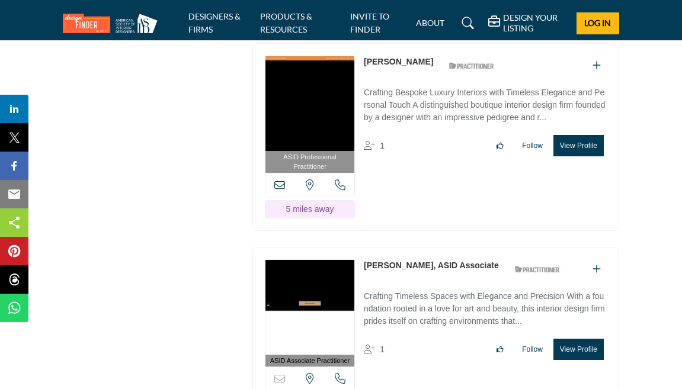
drag, startPoint x: 360, startPoint y: 270, endPoint x: 442, endPoint y: 272, distance: 81.8
click at [442, 272] on div "ASID Associate Practitioner ASID Associate Practitioners have a degree in any m…" at bounding box center [435, 336] width 367 height 178
copy link "[PERSON_NAME]"
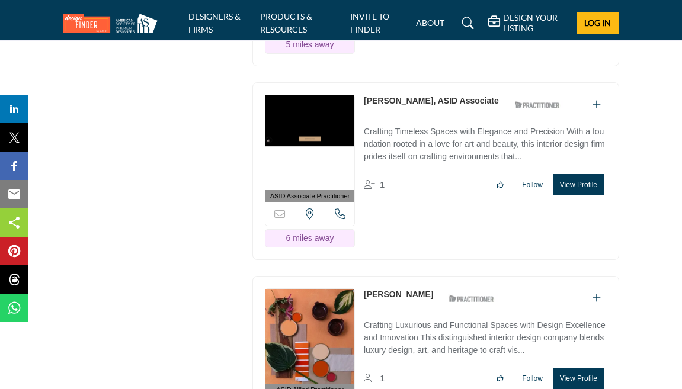
drag, startPoint x: 360, startPoint y: 300, endPoint x: 420, endPoint y: 301, distance: 59.9
click at [420, 301] on div "ASID Allied Practitioner ASID Allied Practitioners have successfully completed …" at bounding box center [435, 365] width 367 height 178
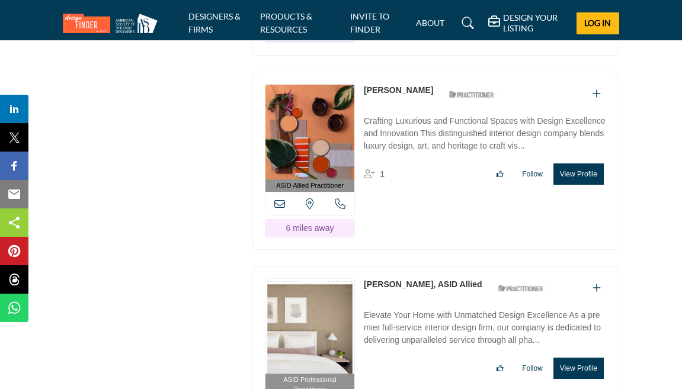
scroll to position [7040, 0]
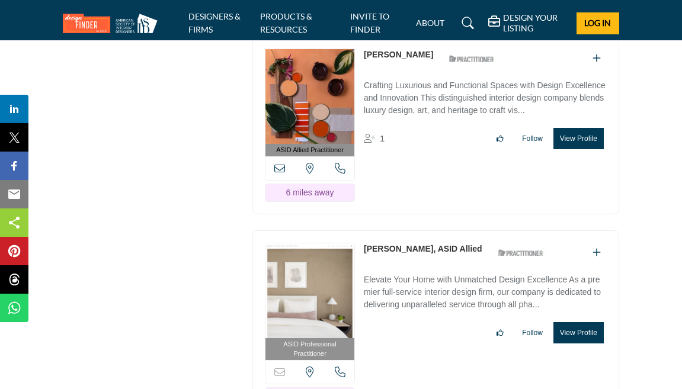
drag, startPoint x: 361, startPoint y: 252, endPoint x: 421, endPoint y: 257, distance: 60.6
click at [421, 257] on div "ASID Professional Practitioner ASID Professional Practitioners have successfull…" at bounding box center [435, 325] width 367 height 188
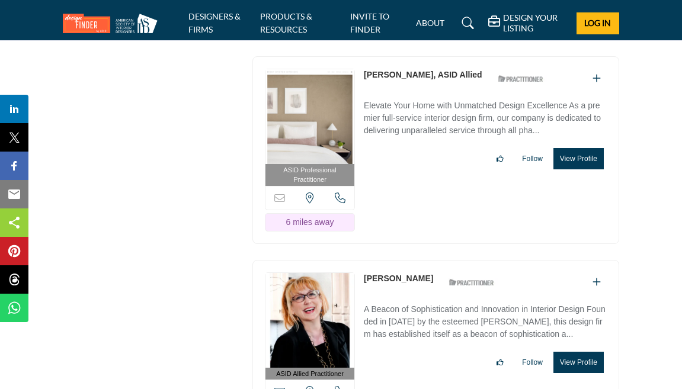
scroll to position [7300, 0]
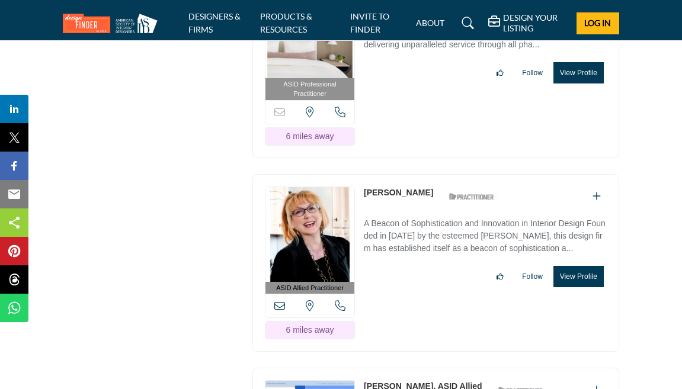
drag, startPoint x: 362, startPoint y: 196, endPoint x: 413, endPoint y: 202, distance: 51.3
click at [413, 202] on div "ASID Allied Practitioner ASID Allied Practitioners have successfully completed …" at bounding box center [435, 263] width 367 height 178
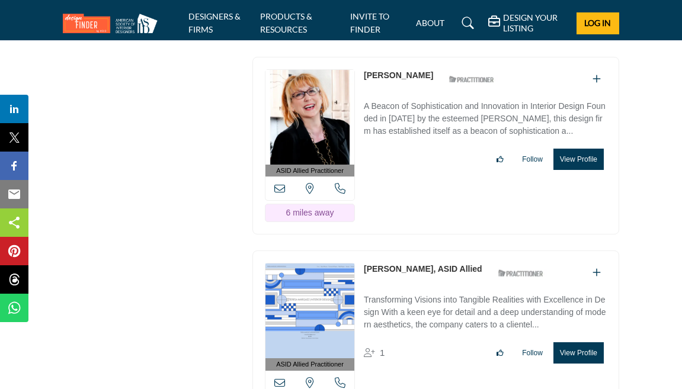
scroll to position [7463, 0]
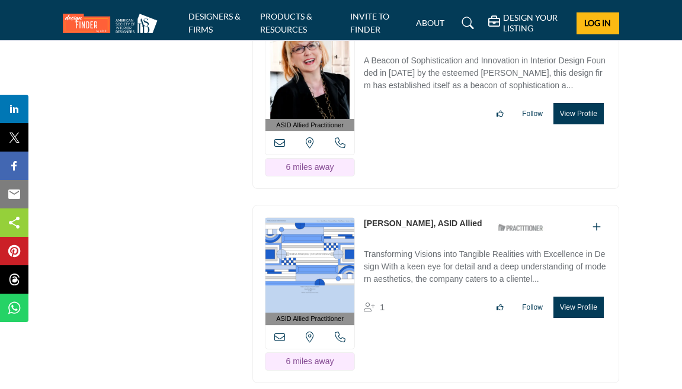
drag, startPoint x: 362, startPoint y: 230, endPoint x: 425, endPoint y: 234, distance: 63.5
click at [425, 234] on div "ASID Allied Practitioner ASID Allied Practitioners have successfully completed …" at bounding box center [435, 294] width 367 height 178
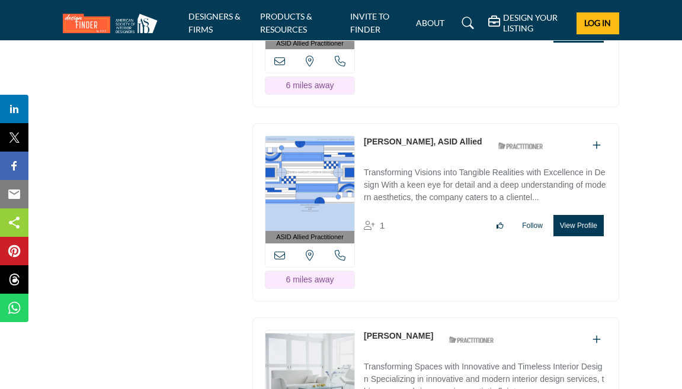
scroll to position [7628, 0]
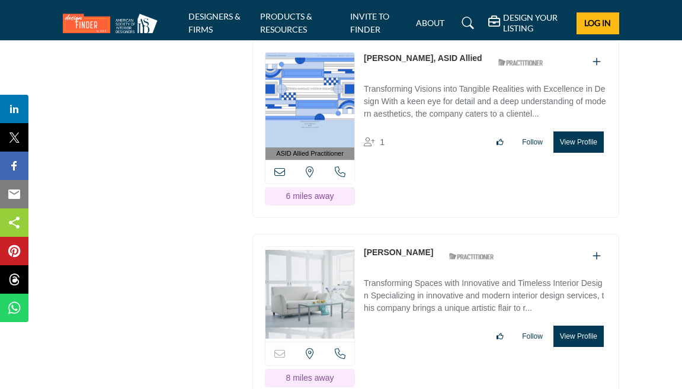
drag, startPoint x: 360, startPoint y: 255, endPoint x: 415, endPoint y: 260, distance: 55.9
click at [415, 260] on div "Sorry, but this listing is on a subscription plan which does not allow users to…" at bounding box center [435, 317] width 367 height 166
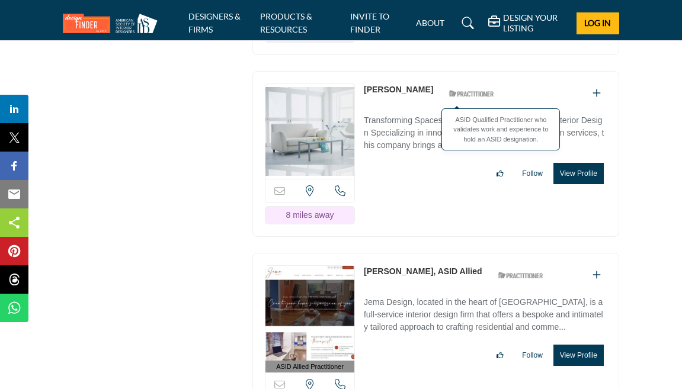
scroll to position [7827, 0]
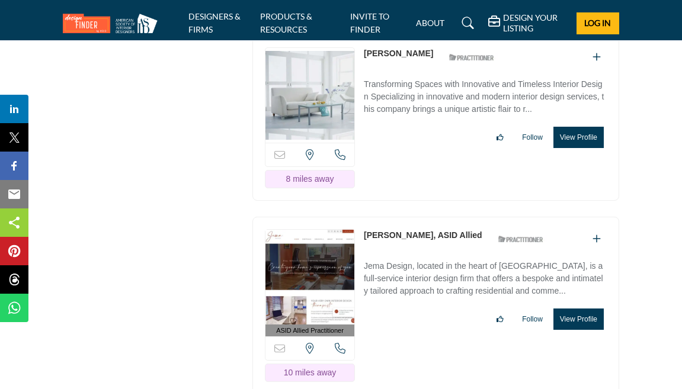
drag, startPoint x: 360, startPoint y: 235, endPoint x: 415, endPoint y: 241, distance: 55.4
click at [415, 241] on div "ASID Allied Practitioner ASID Allied Practitioners have successfully completed …" at bounding box center [435, 306] width 367 height 178
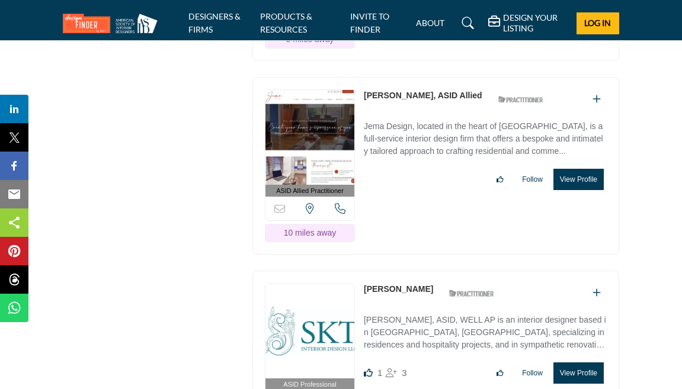
scroll to position [7971, 0]
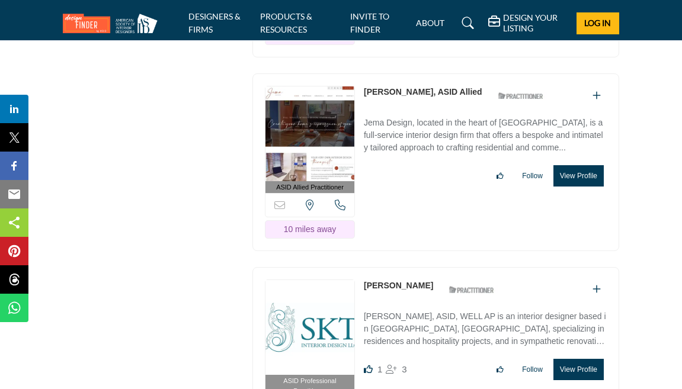
drag, startPoint x: 362, startPoint y: 289, endPoint x: 421, endPoint y: 295, distance: 60.1
click at [421, 295] on div "ASID Professional Practitioner ASID Professional Practitioners have successfull…" at bounding box center [435, 361] width 367 height 188
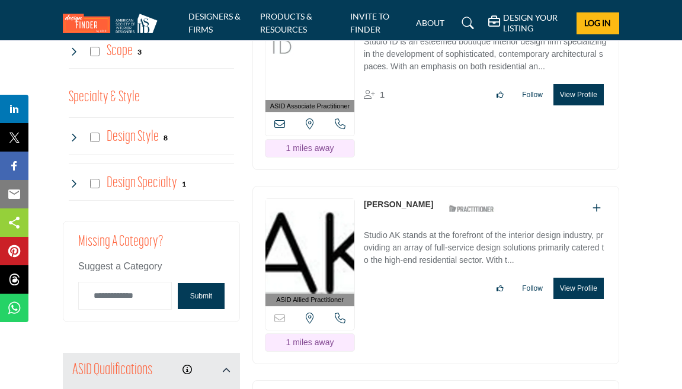
scroll to position [1494, 0]
